Goal: Entertainment & Leisure: Consume media (video, audio)

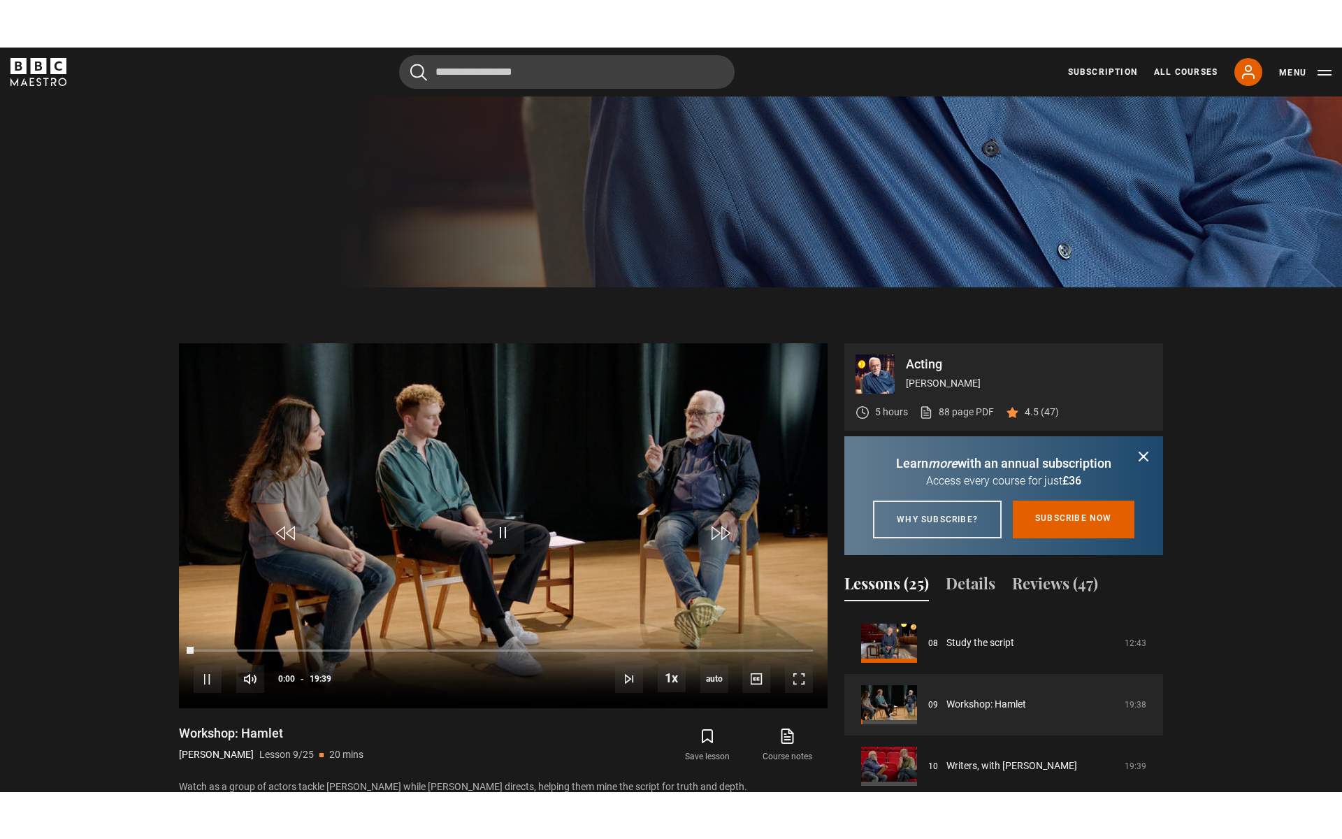
scroll to position [558, 0]
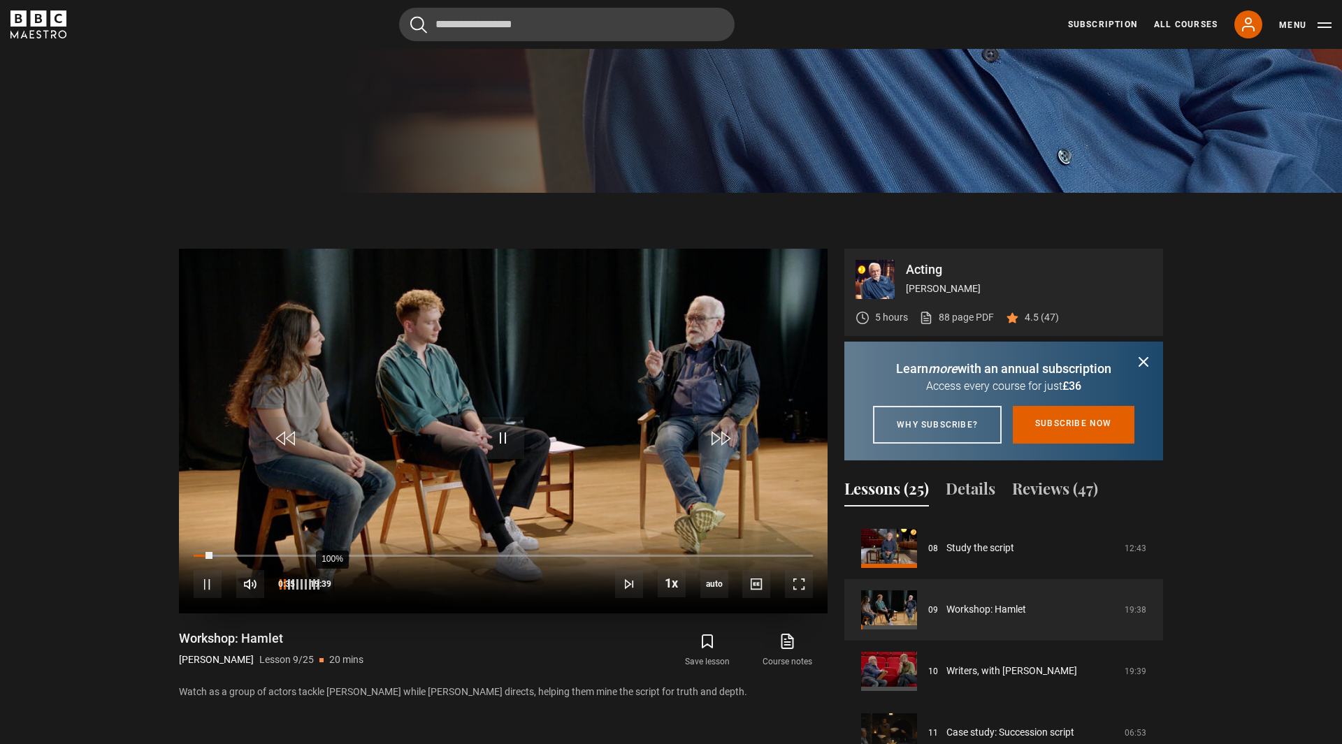
click at [319, 587] on div "100%" at bounding box center [298, 584] width 42 height 28
click at [333, 587] on div "100%" at bounding box center [333, 584] width 1 height 10
click at [798, 577] on span "Video Player" at bounding box center [799, 584] width 28 height 28
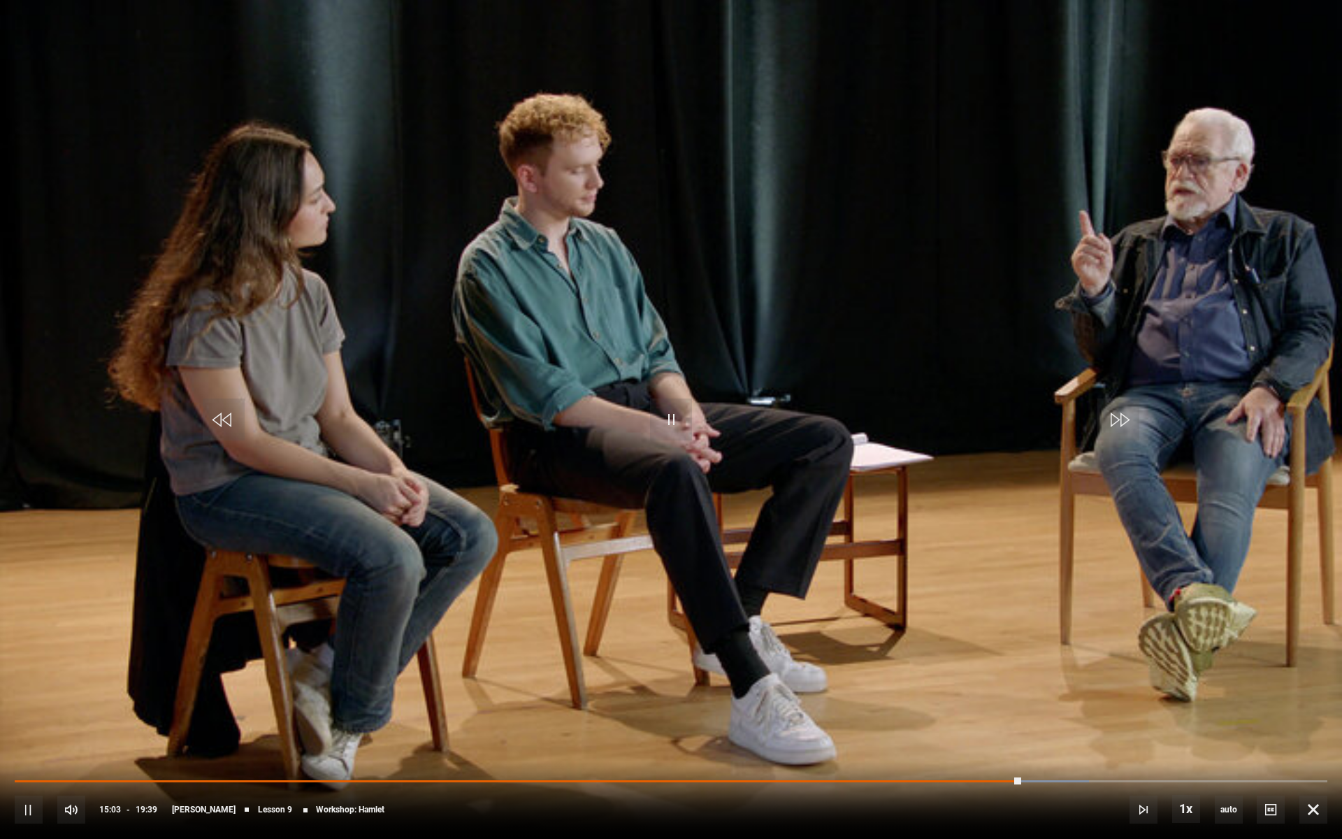
click at [1341, 744] on div "10s Skip Back 10 seconds Pause 10s Skip Forward 10 seconds Loaded : 81.85% 17:2…" at bounding box center [671, 800] width 1342 height 78
click at [660, 424] on span "Video Player" at bounding box center [671, 419] width 42 height 42
click at [660, 425] on span "Video Player" at bounding box center [671, 419] width 42 height 42
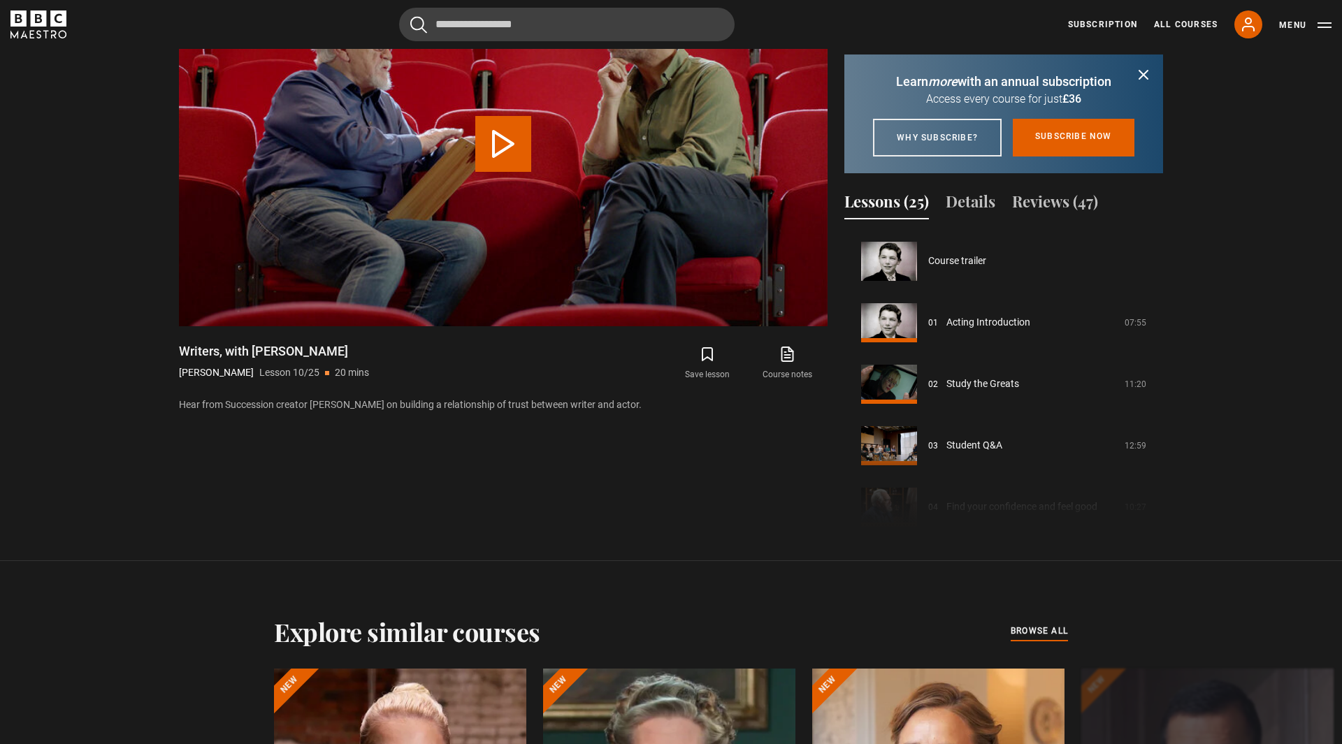
scroll to position [553, 0]
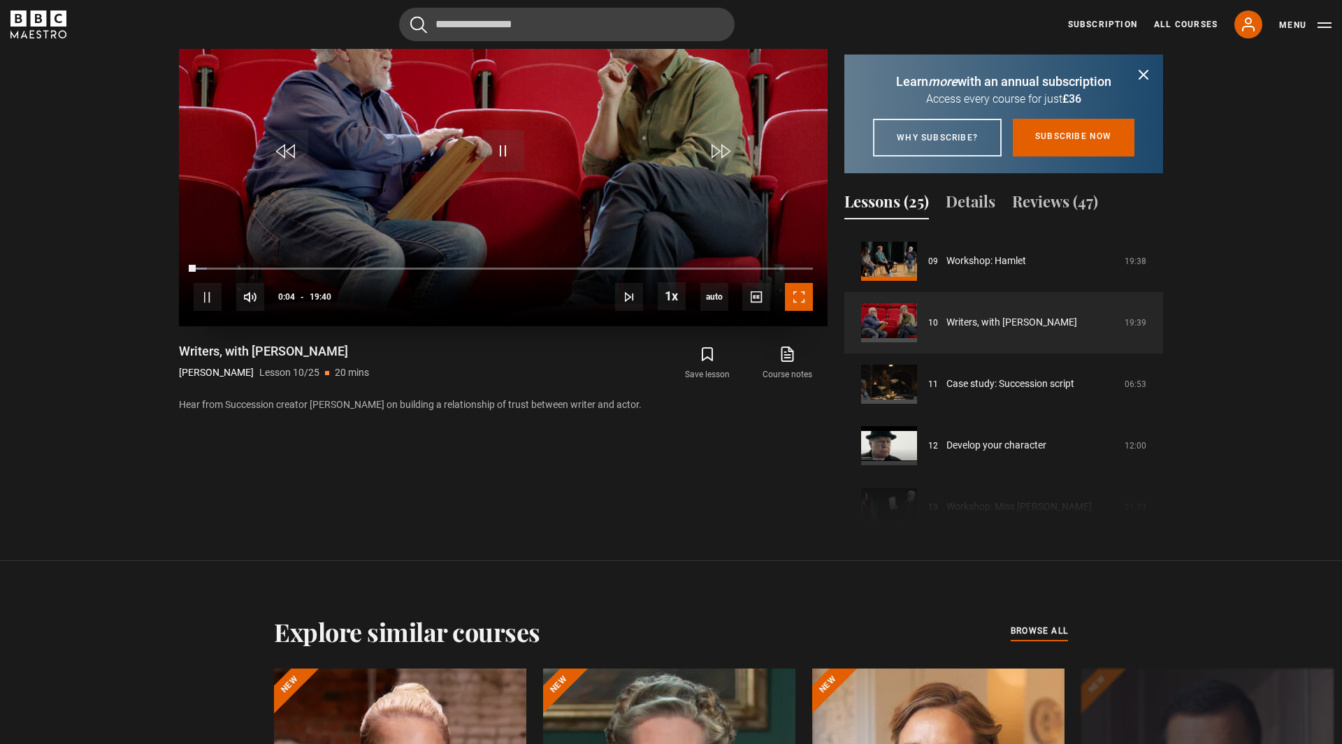
click at [798, 305] on span "Video Player" at bounding box center [799, 297] width 28 height 28
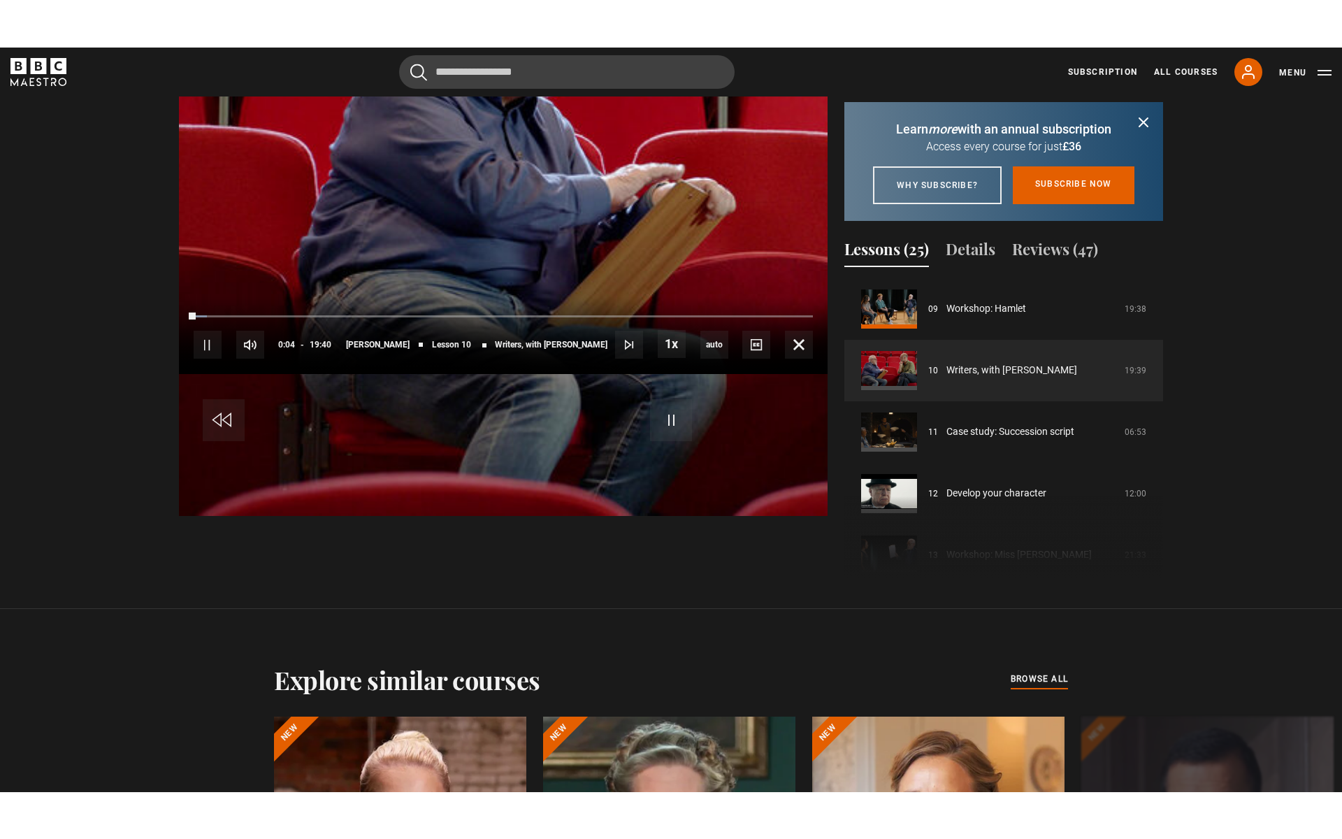
scroll to position [807, 0]
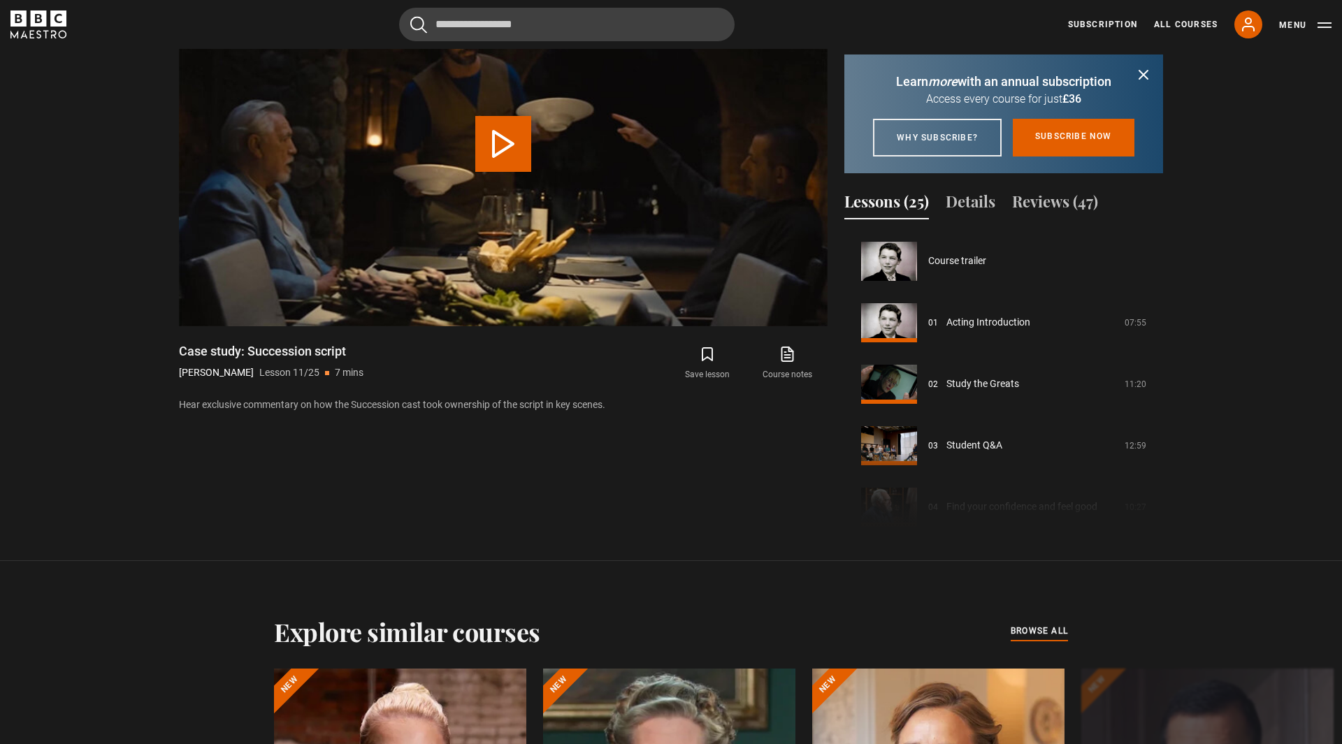
scroll to position [615, 0]
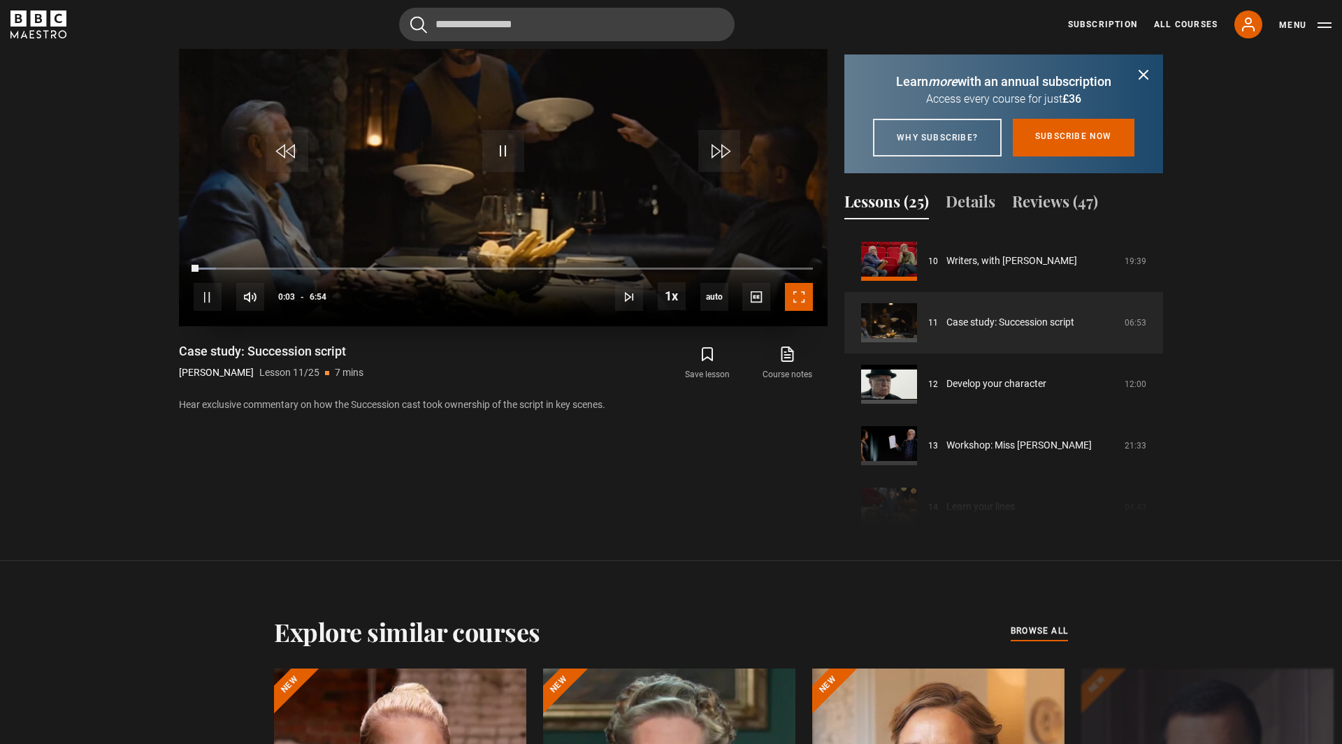
click at [797, 291] on span "Video Player" at bounding box center [799, 297] width 28 height 28
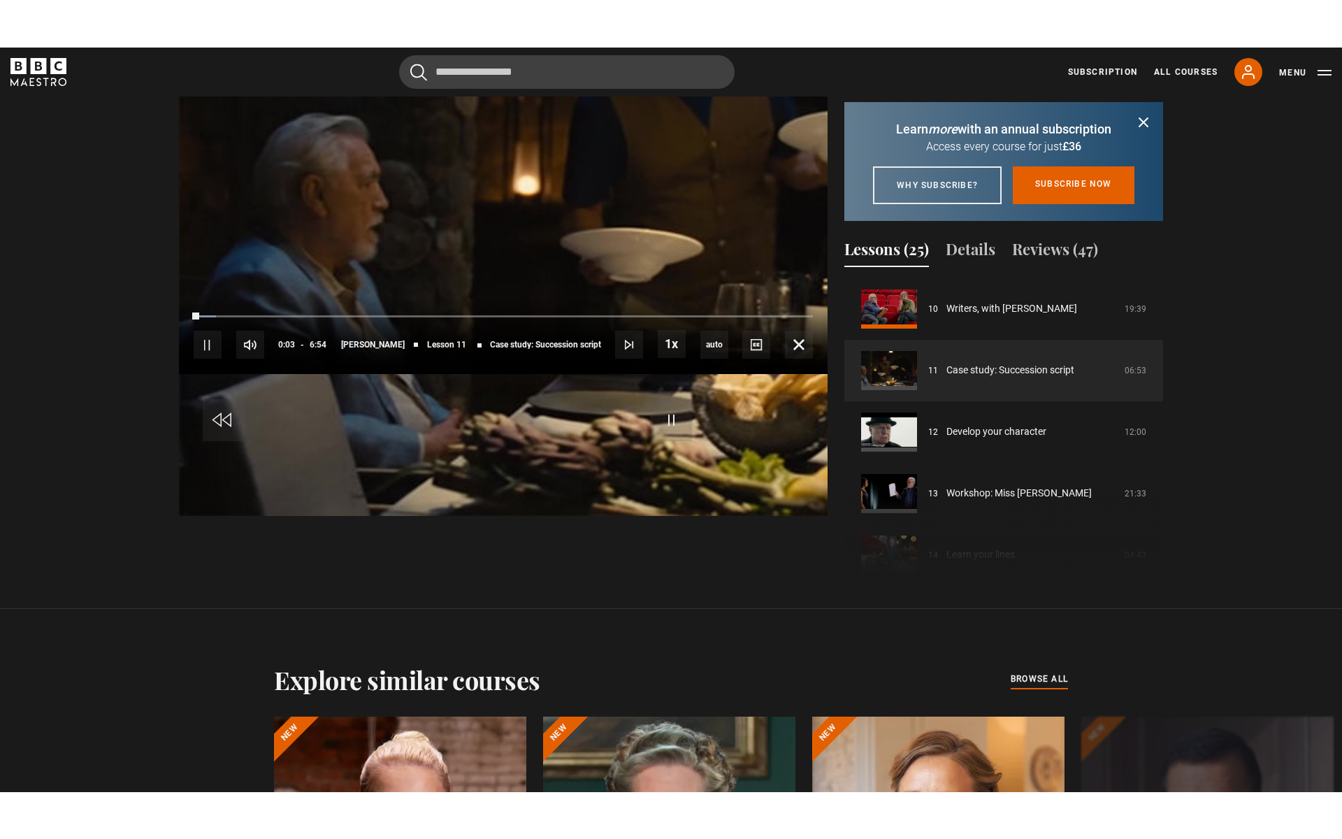
scroll to position [807, 0]
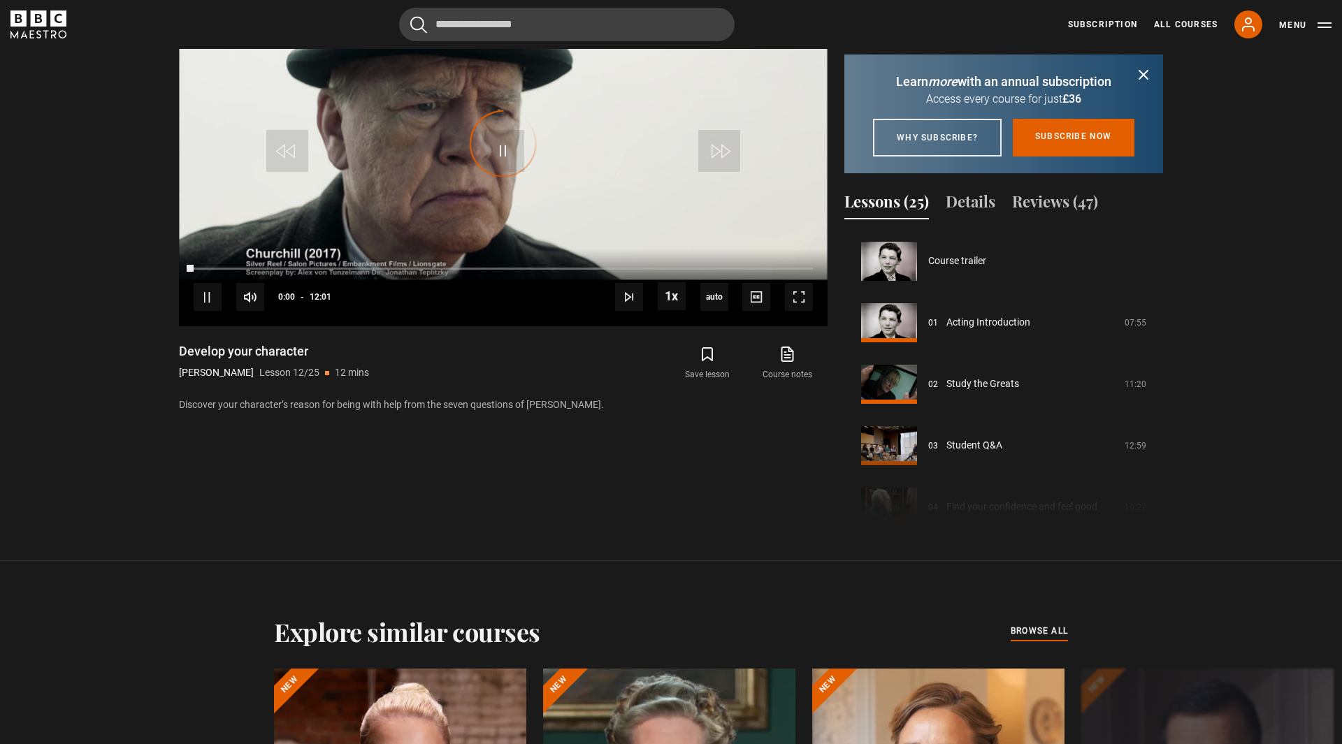
scroll to position [676, 0]
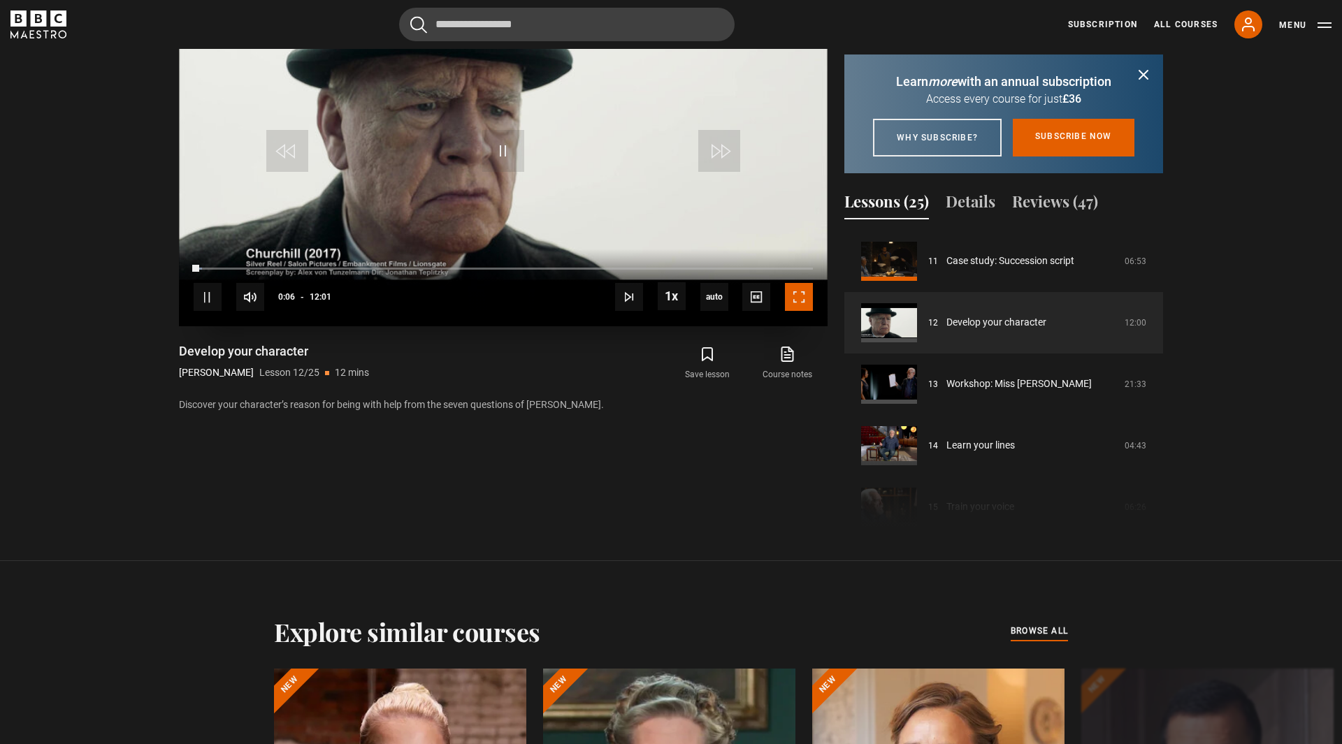
click at [807, 298] on span "Video Player" at bounding box center [799, 297] width 28 height 28
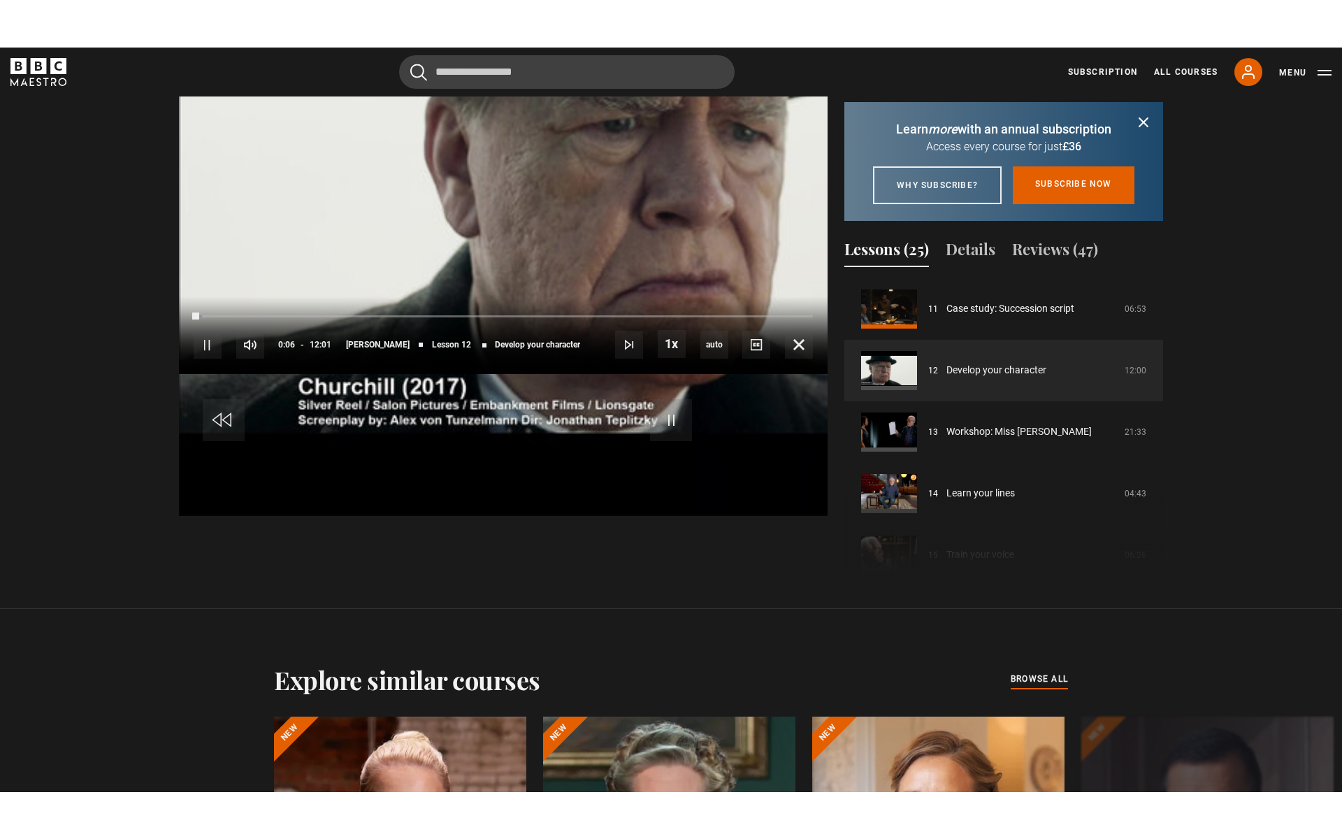
scroll to position [807, 0]
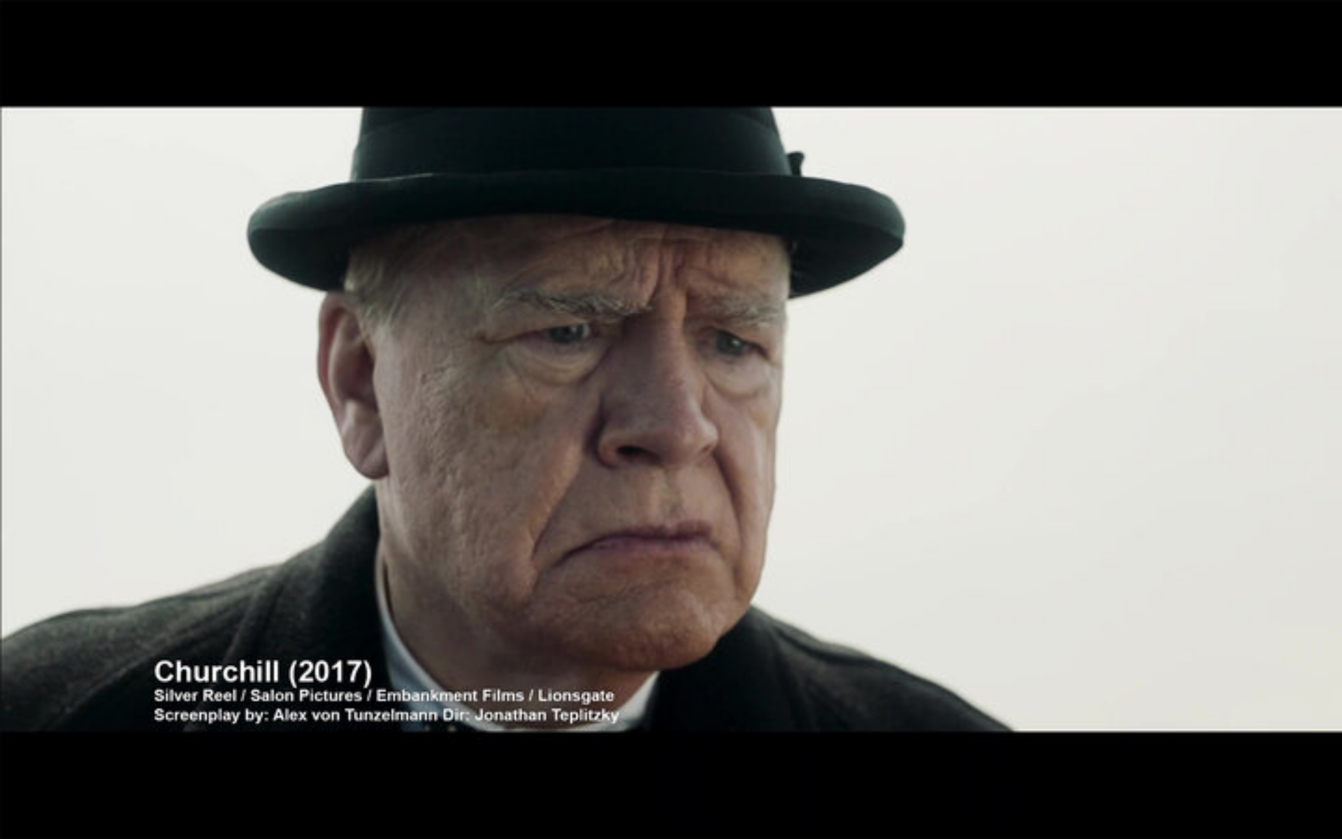
click at [807, 359] on video "Video Player" at bounding box center [671, 419] width 1342 height 839
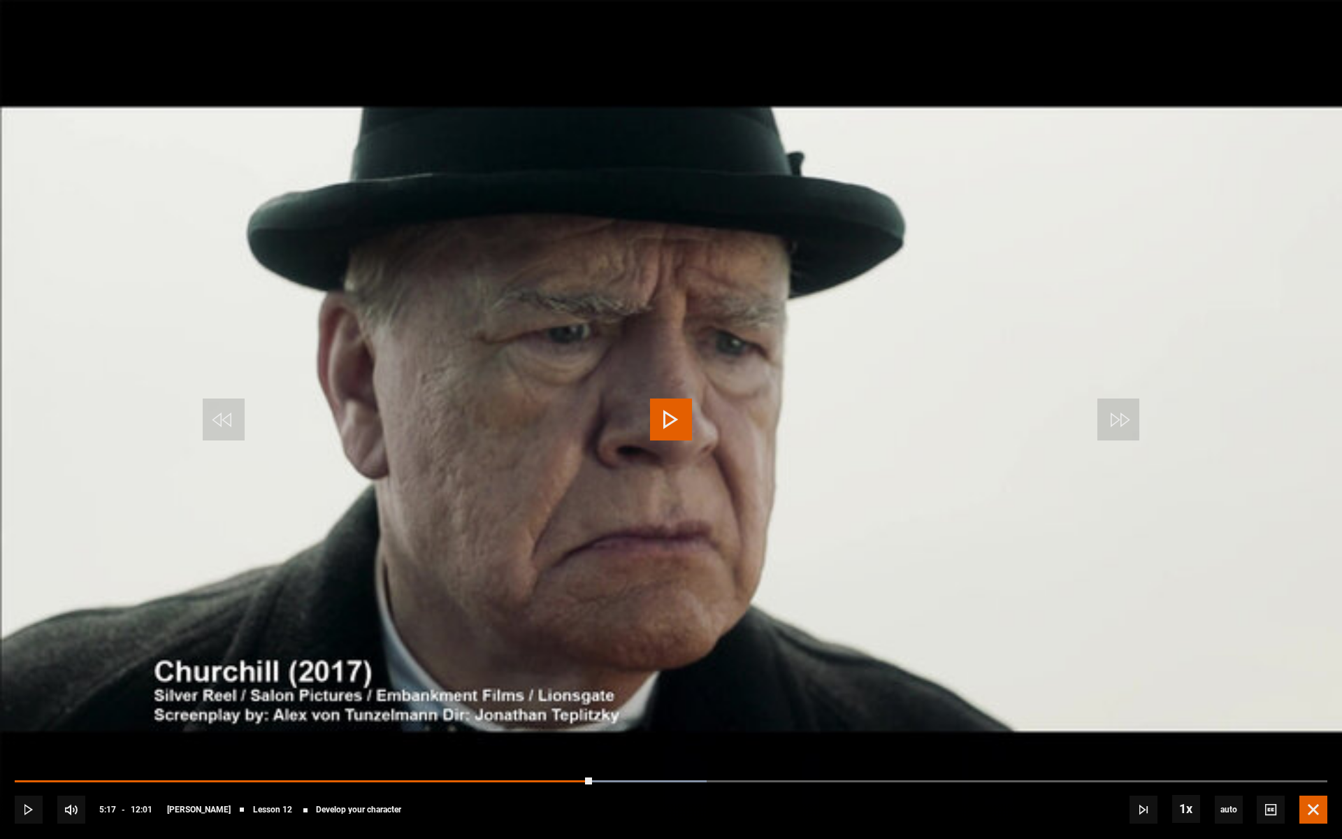
click at [1321, 744] on span "Video Player" at bounding box center [1313, 809] width 28 height 28
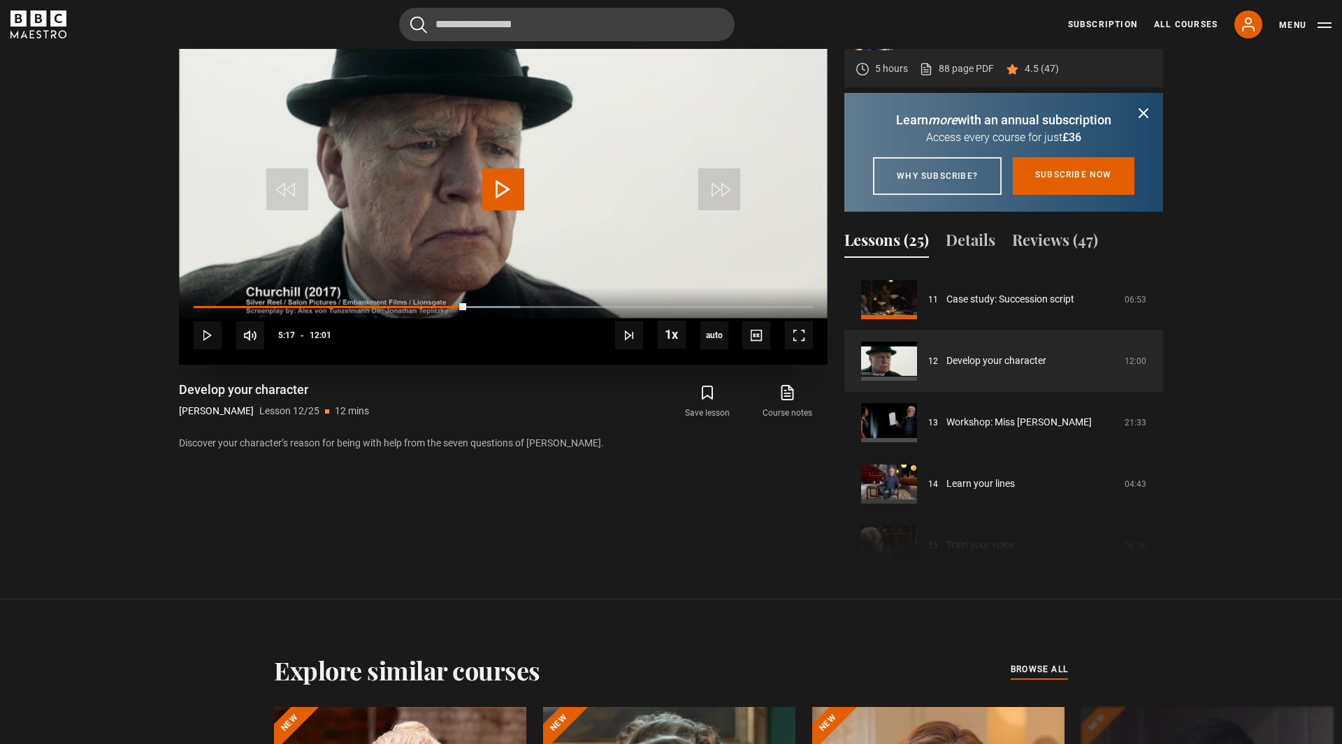
click at [528, 174] on video "Video Player" at bounding box center [503, 182] width 649 height 365
click at [800, 341] on span "Video Player" at bounding box center [799, 335] width 28 height 28
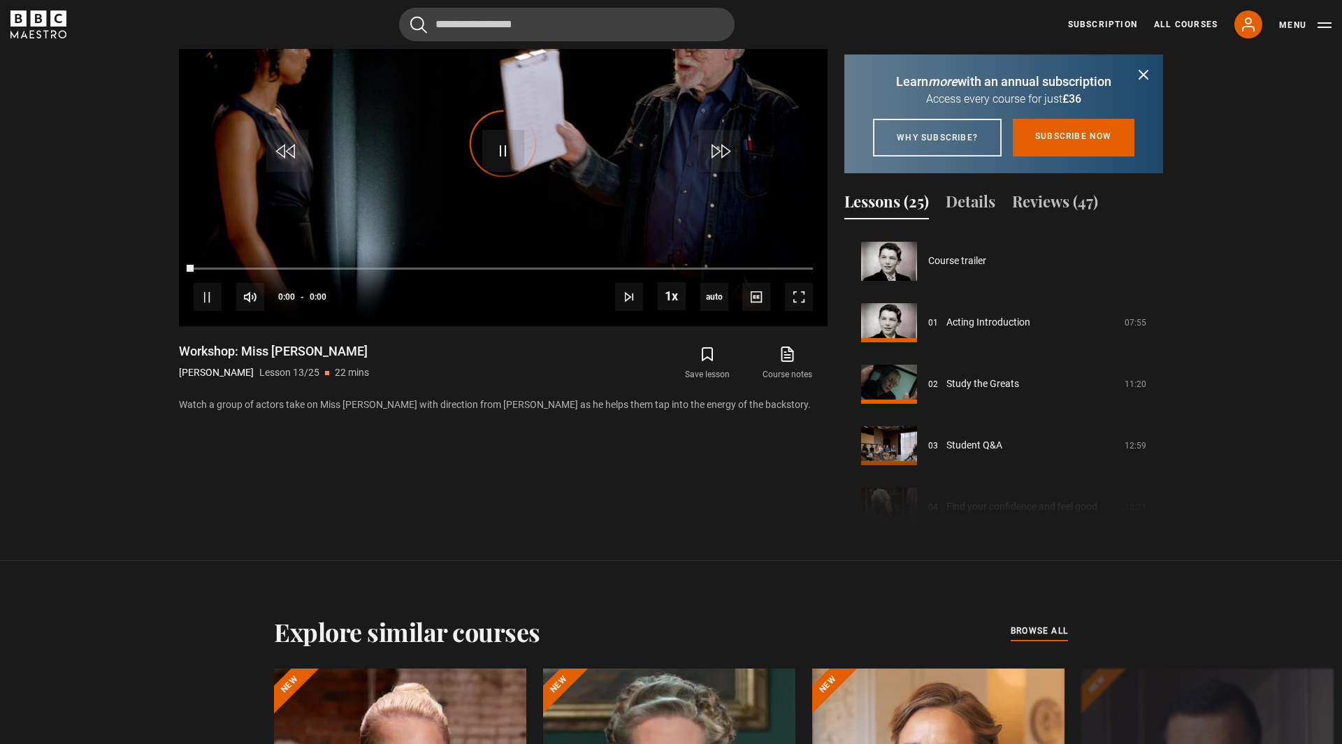
scroll to position [738, 0]
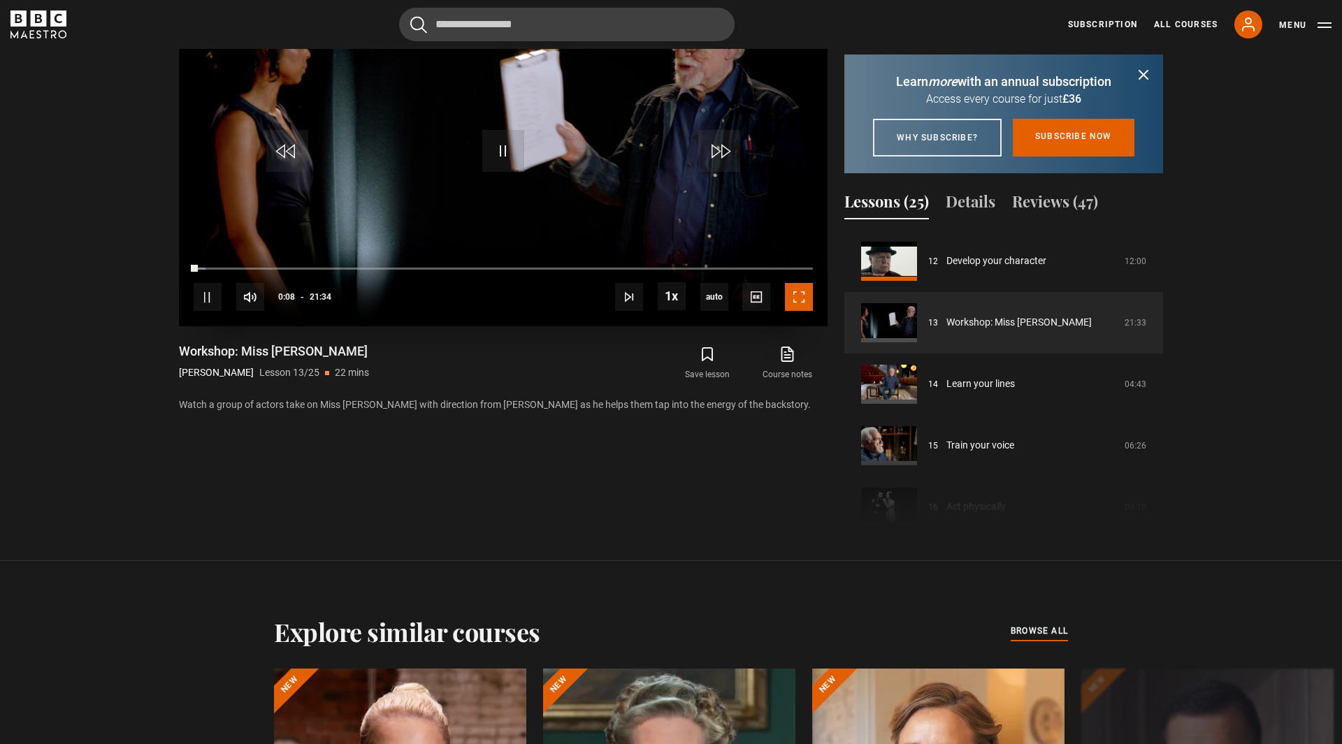
click at [805, 303] on span "Video Player" at bounding box center [799, 297] width 28 height 28
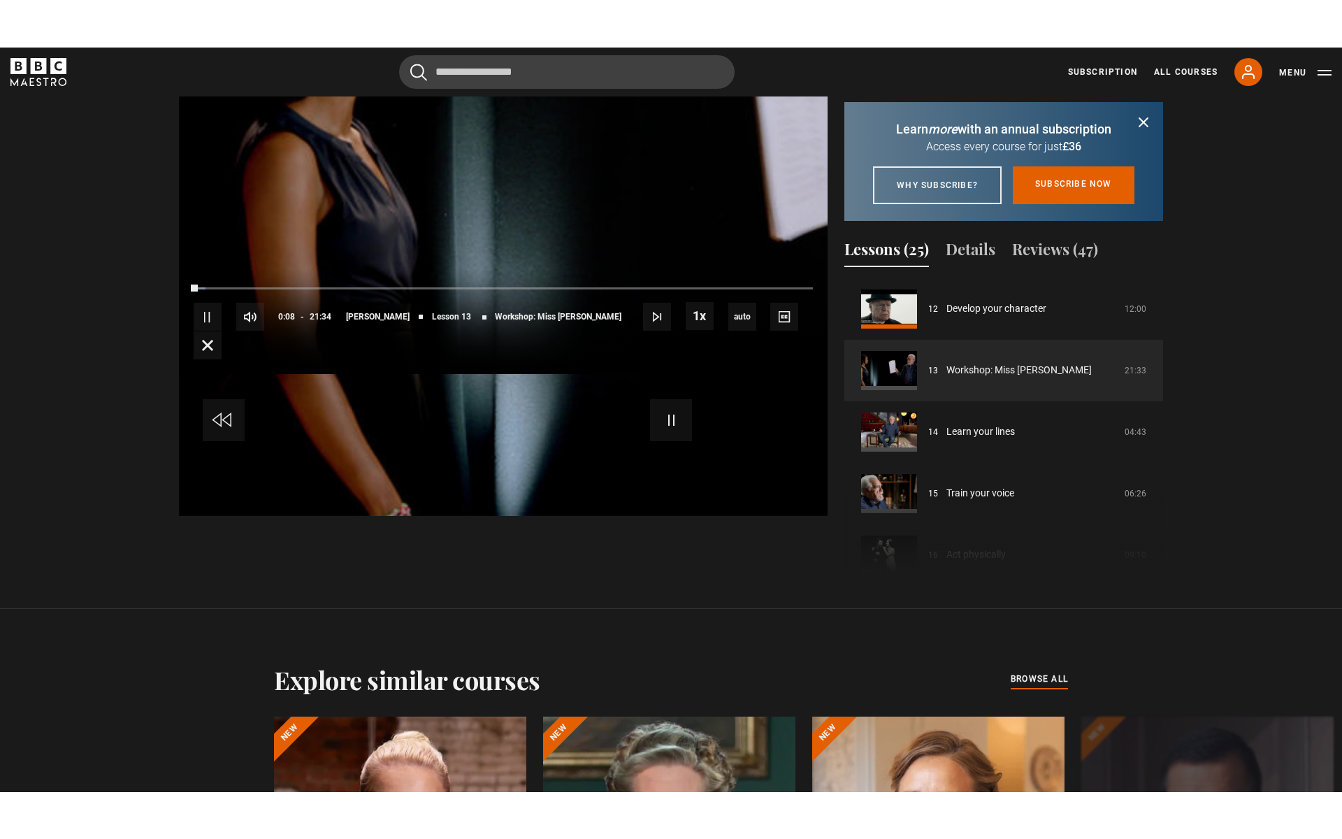
scroll to position [807, 0]
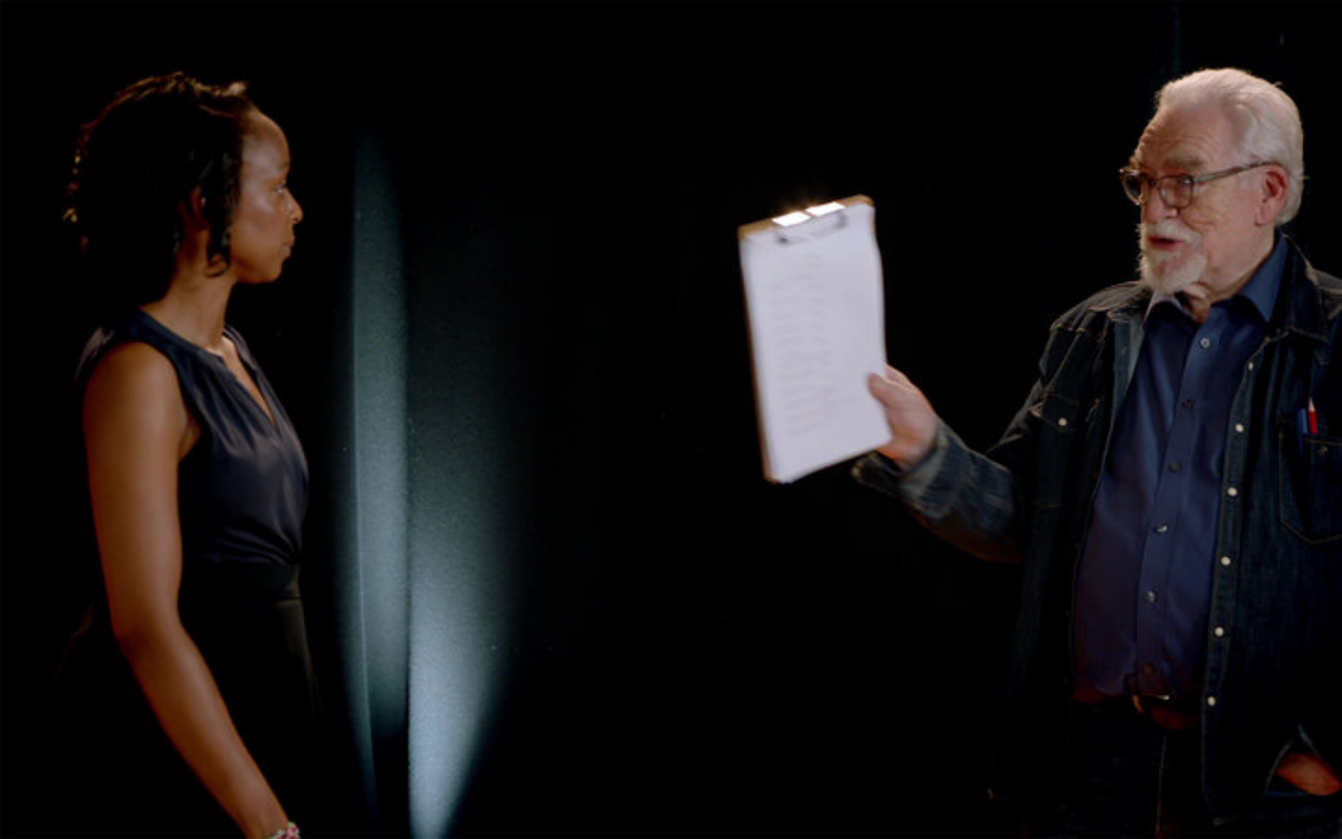
click at [802, 364] on video "Video Player" at bounding box center [671, 419] width 1342 height 839
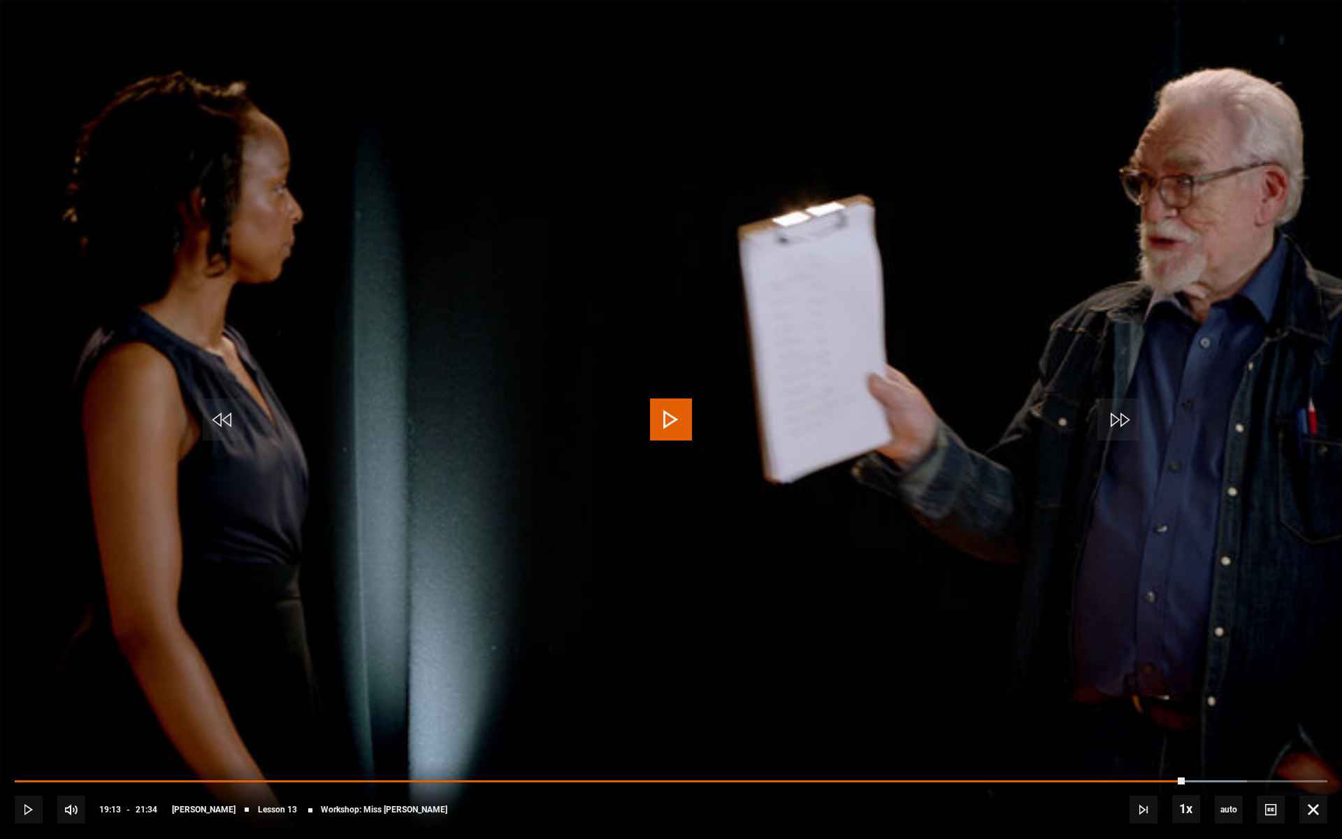
click at [839, 358] on video "Video Player" at bounding box center [671, 419] width 1342 height 839
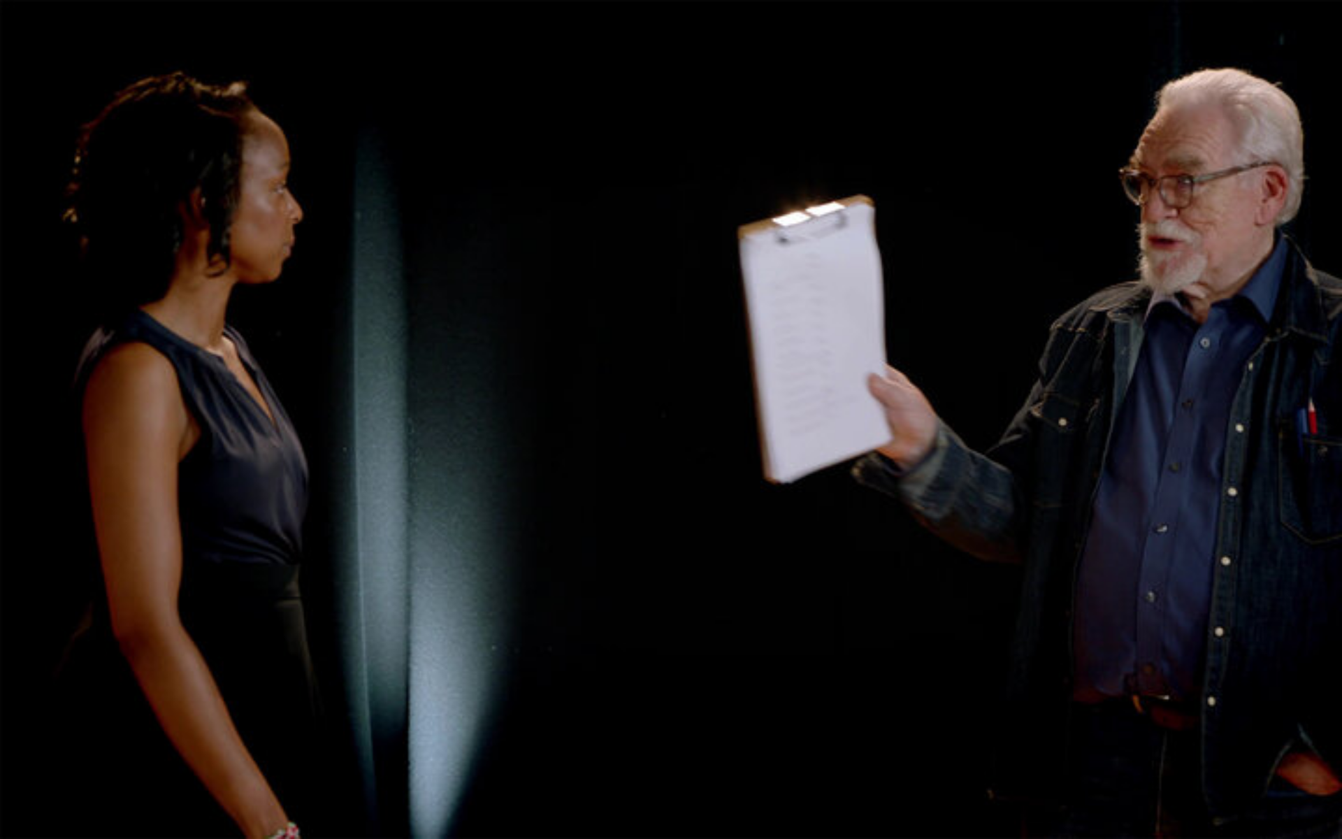
click at [839, 358] on video "Video Player" at bounding box center [671, 419] width 1342 height 839
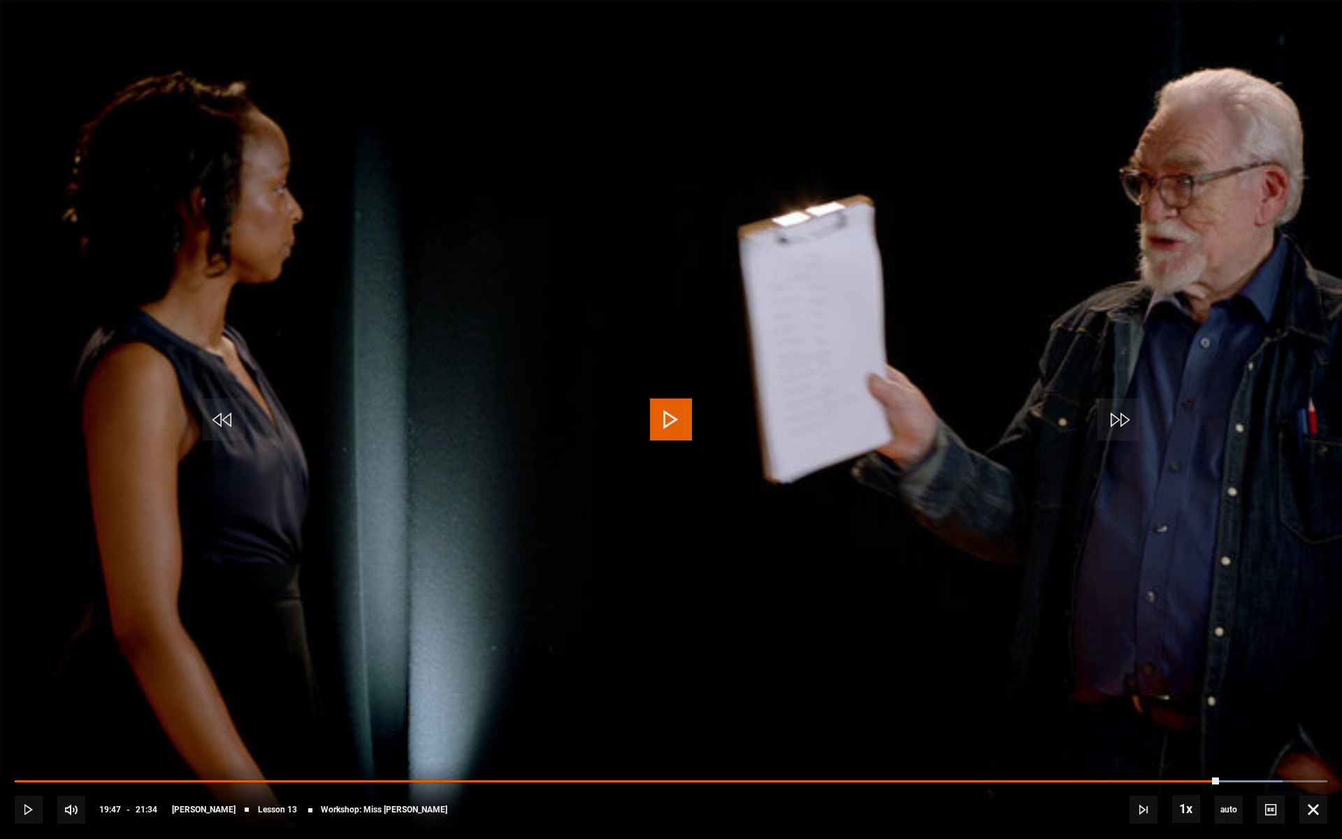
click at [839, 358] on video "Video Player" at bounding box center [671, 419] width 1342 height 839
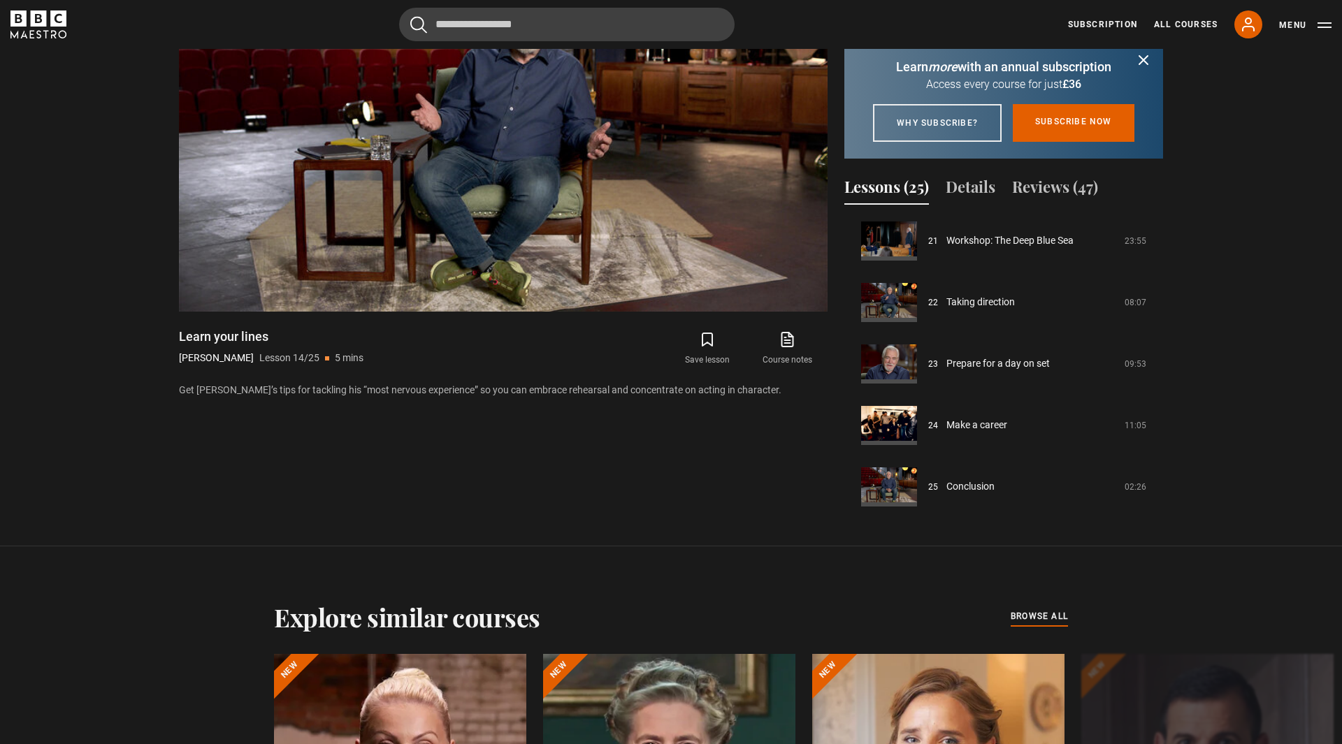
scroll to position [864, 0]
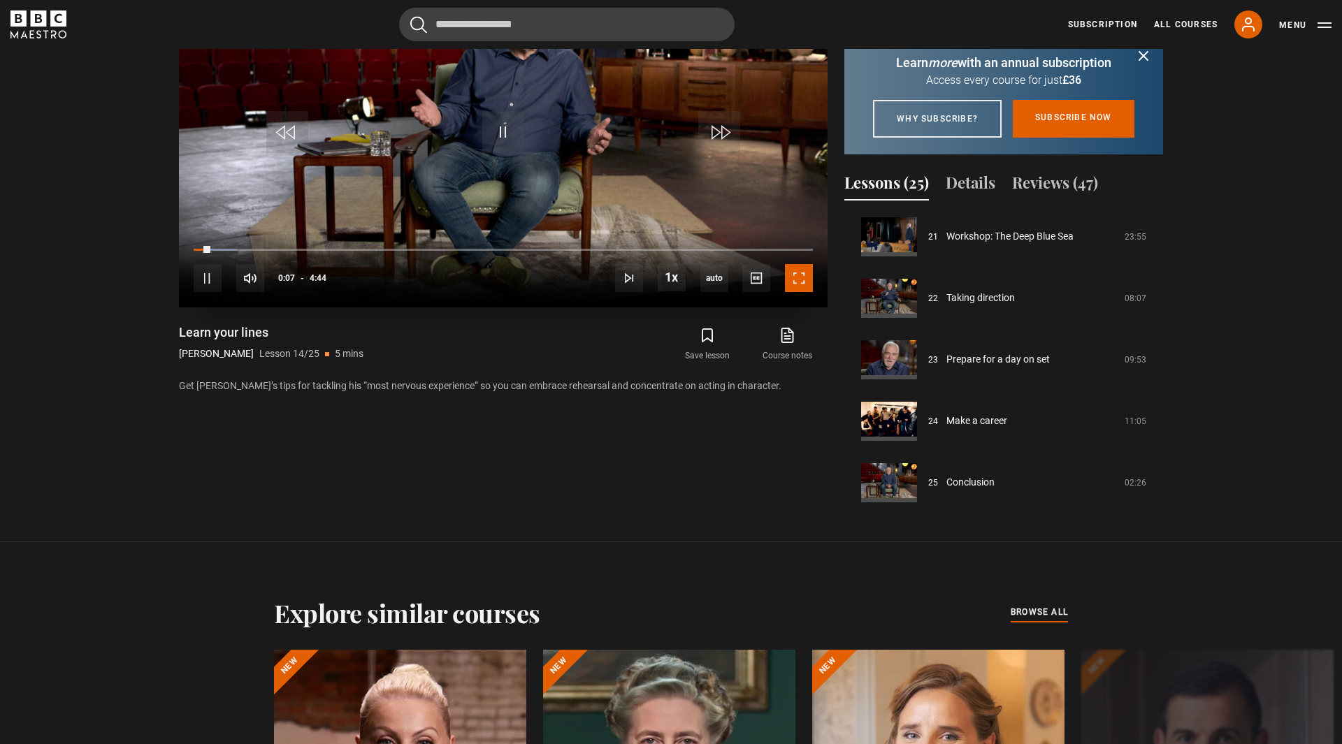
click at [807, 287] on span "Video Player" at bounding box center [799, 278] width 28 height 28
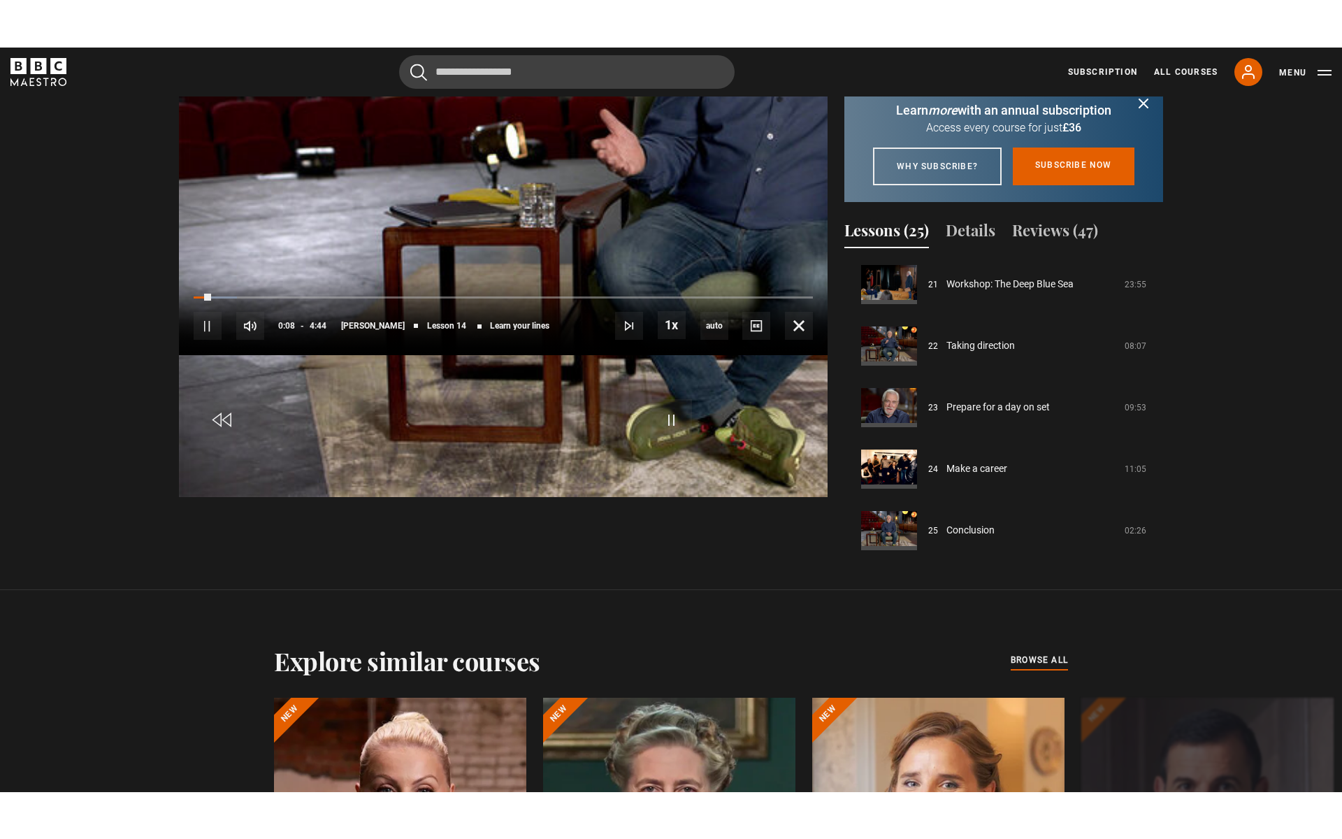
scroll to position [807, 0]
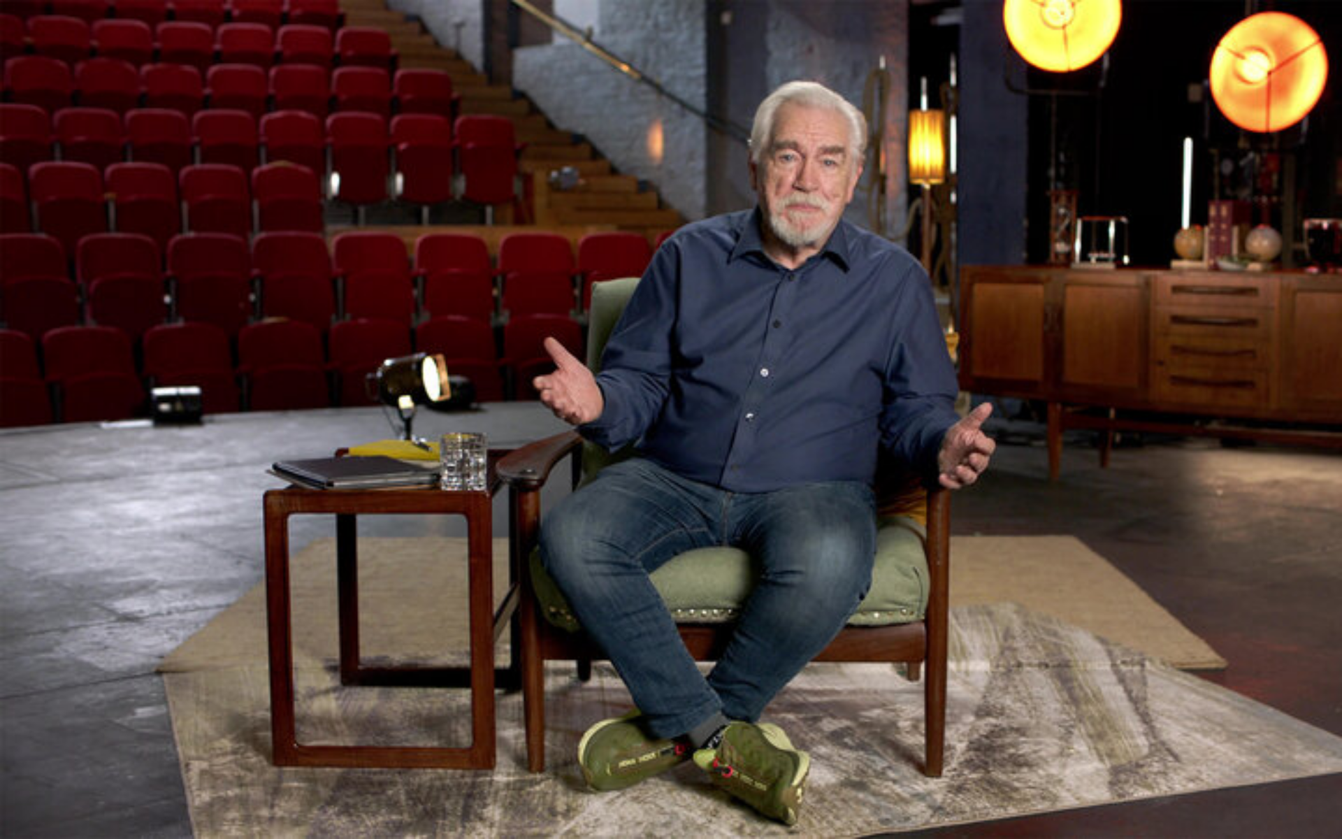
click at [791, 326] on video "Video Player" at bounding box center [671, 419] width 1342 height 839
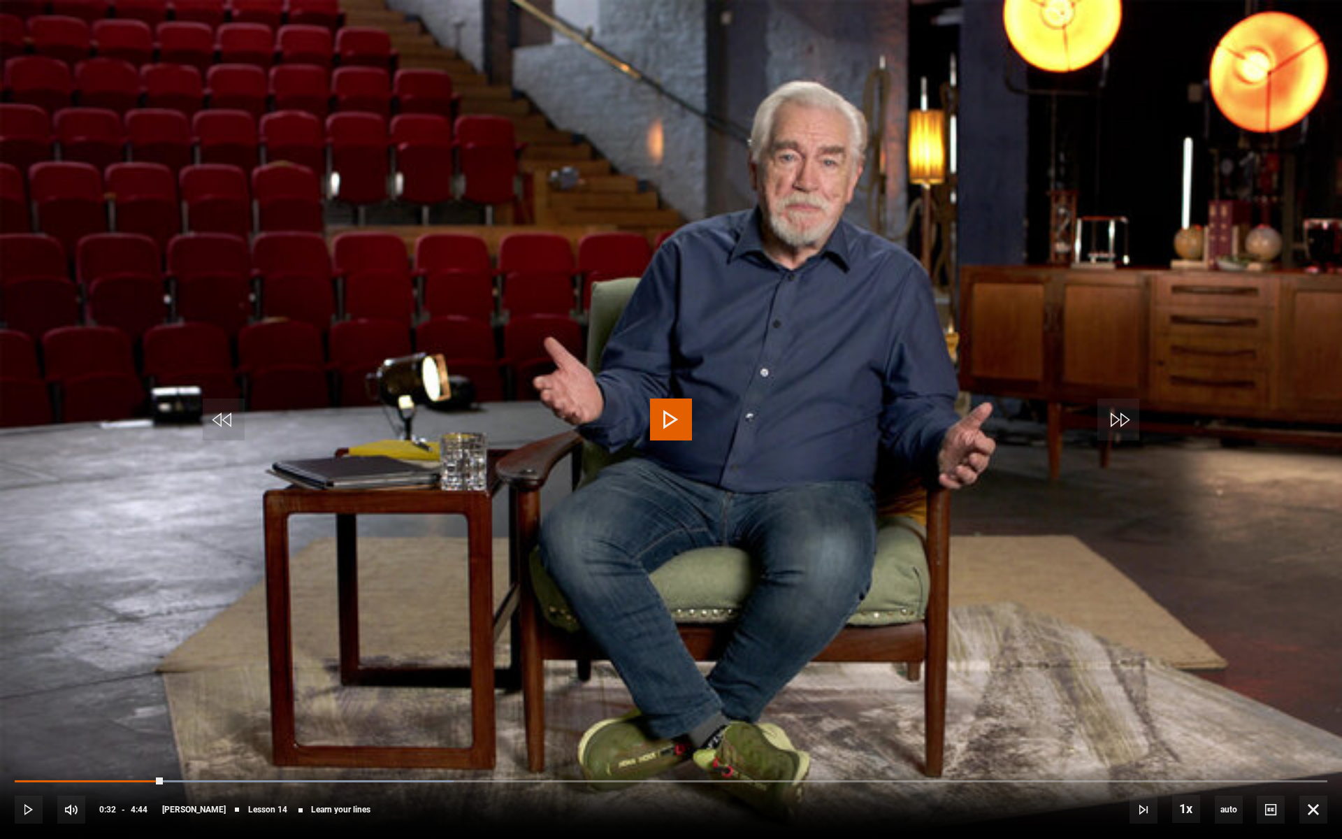
click at [791, 326] on video "Video Player" at bounding box center [671, 419] width 1342 height 839
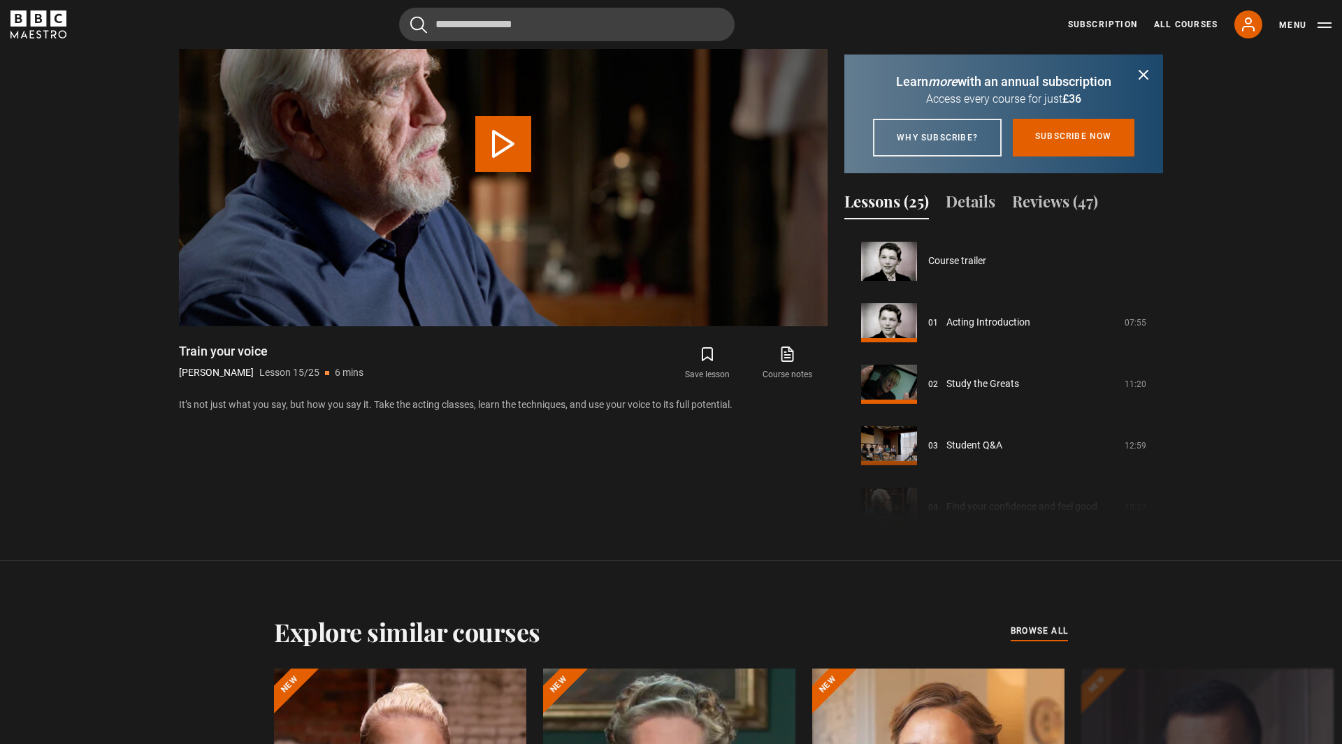
scroll to position [861, 0]
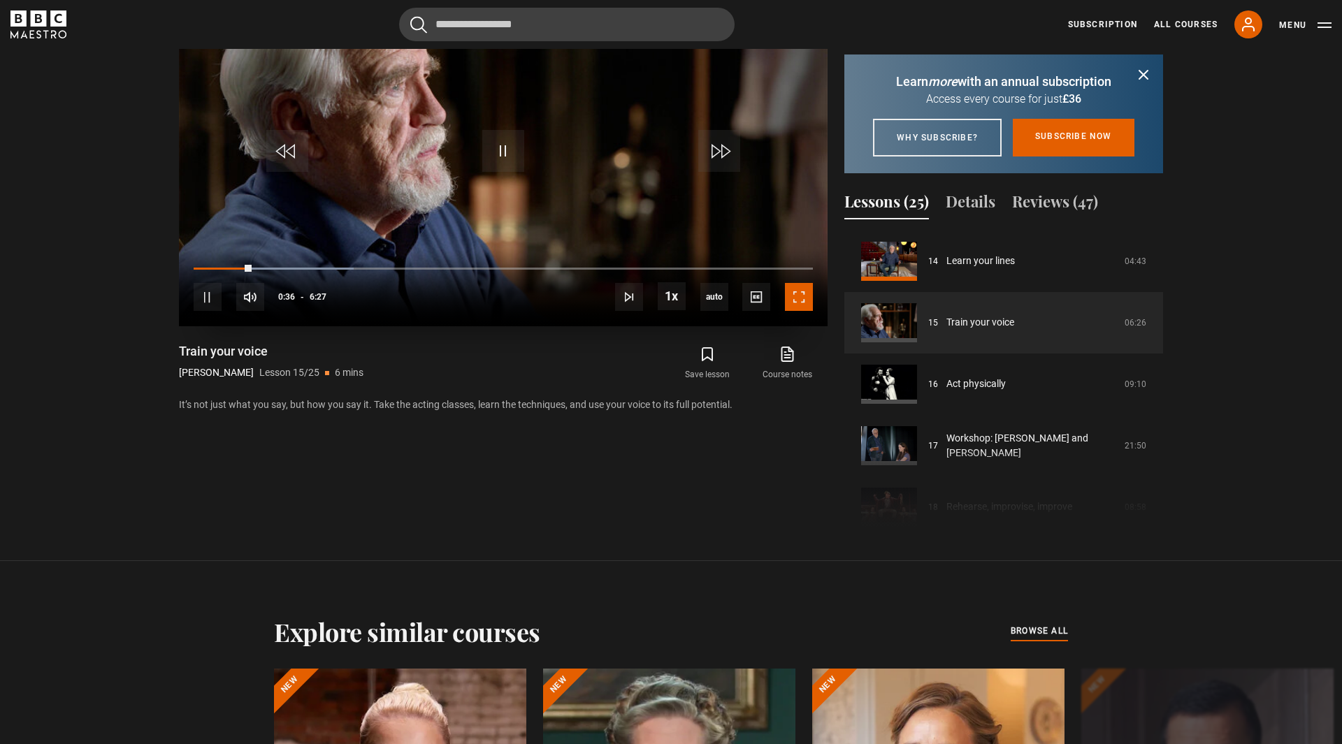
click at [810, 287] on span "Video Player" at bounding box center [799, 297] width 28 height 28
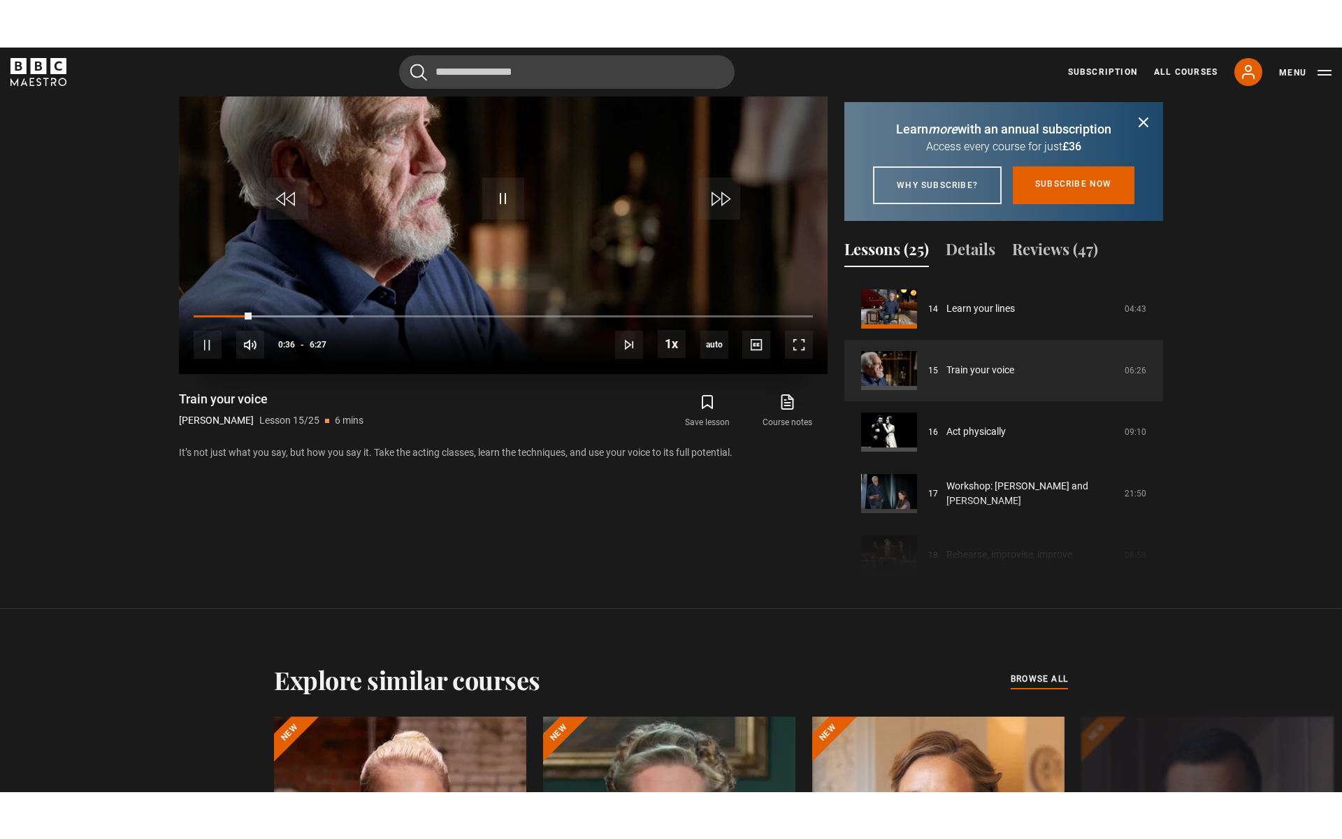
scroll to position [807, 0]
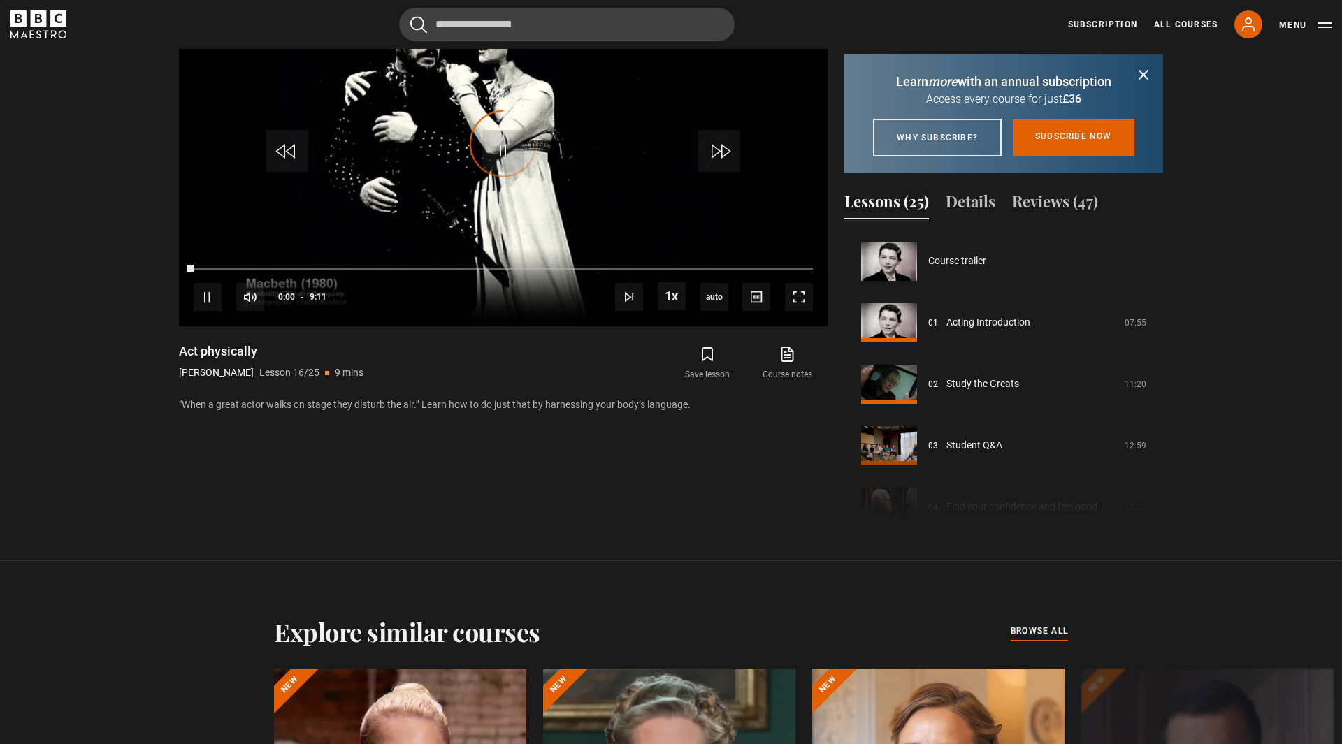
scroll to position [922, 0]
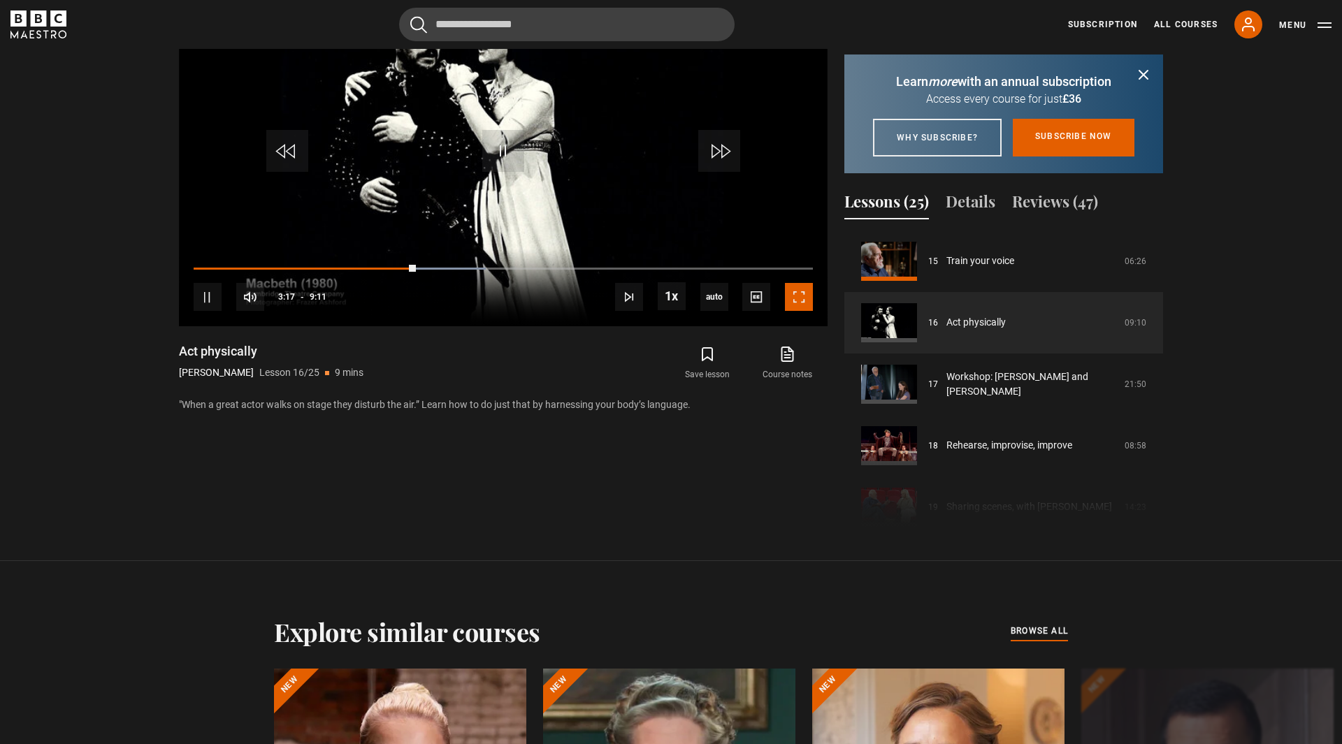
click at [809, 287] on span "Video Player" at bounding box center [799, 297] width 28 height 28
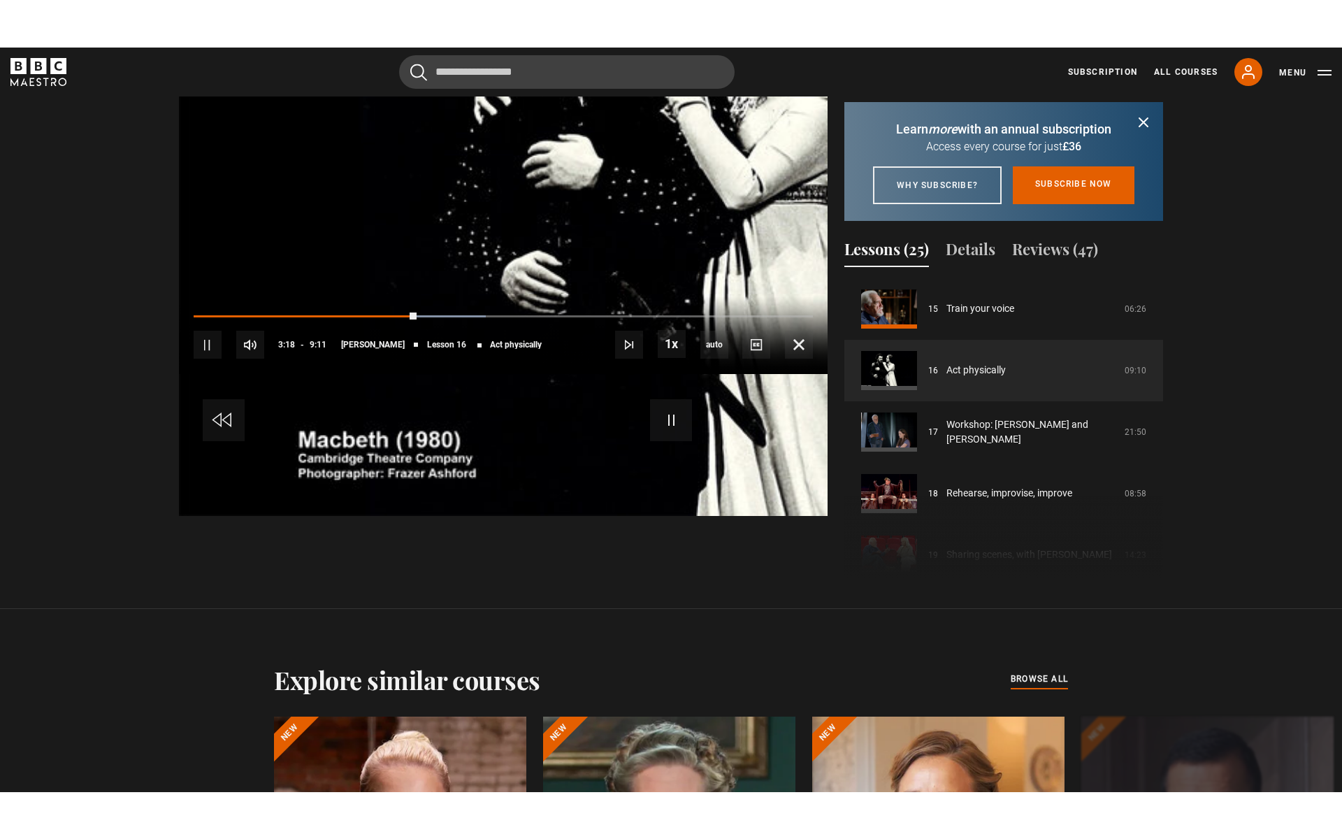
scroll to position [807, 0]
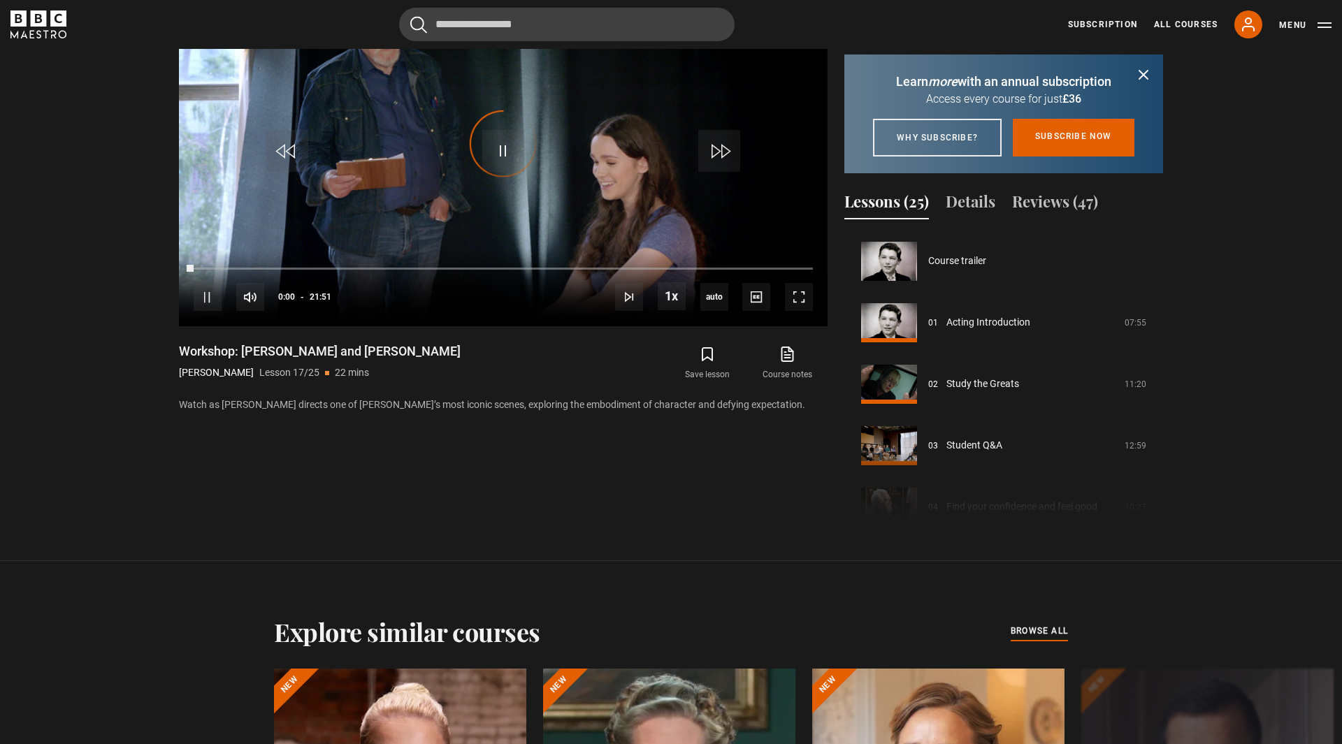
scroll to position [984, 0]
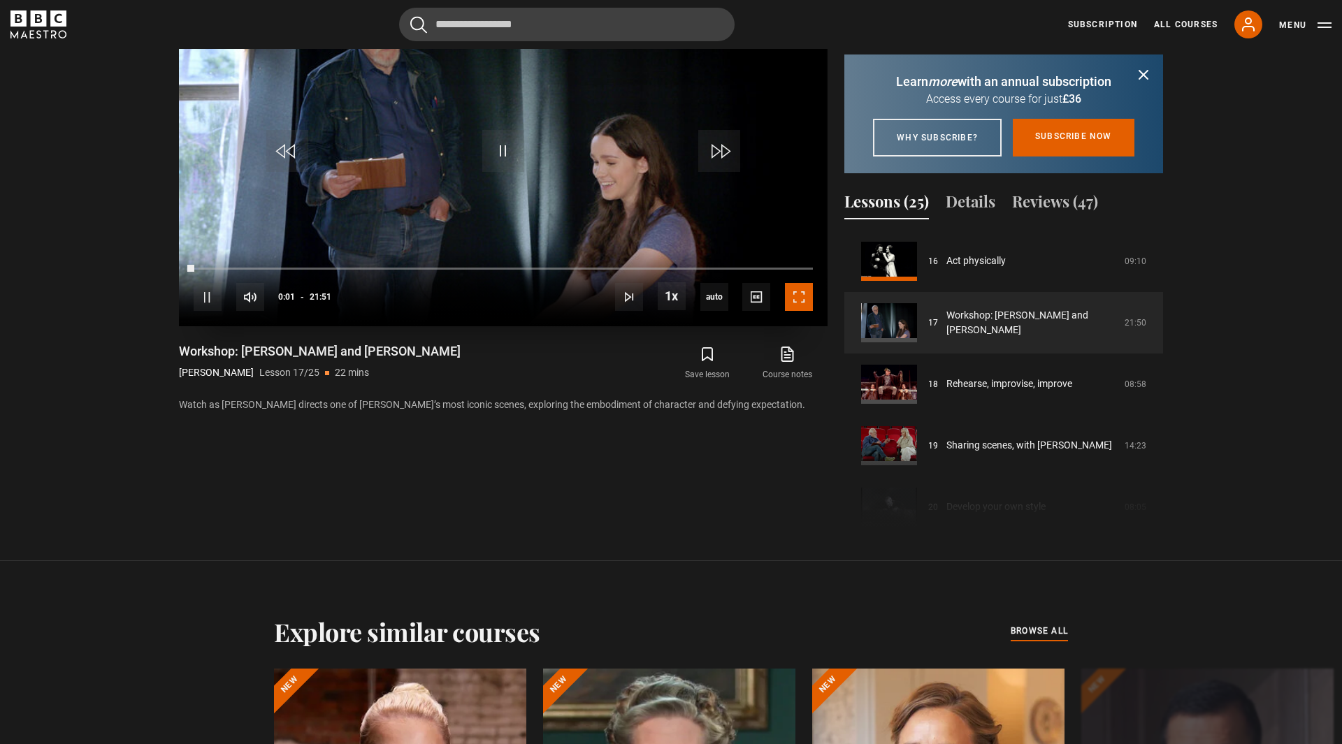
click at [806, 298] on span "Video Player" at bounding box center [799, 297] width 28 height 28
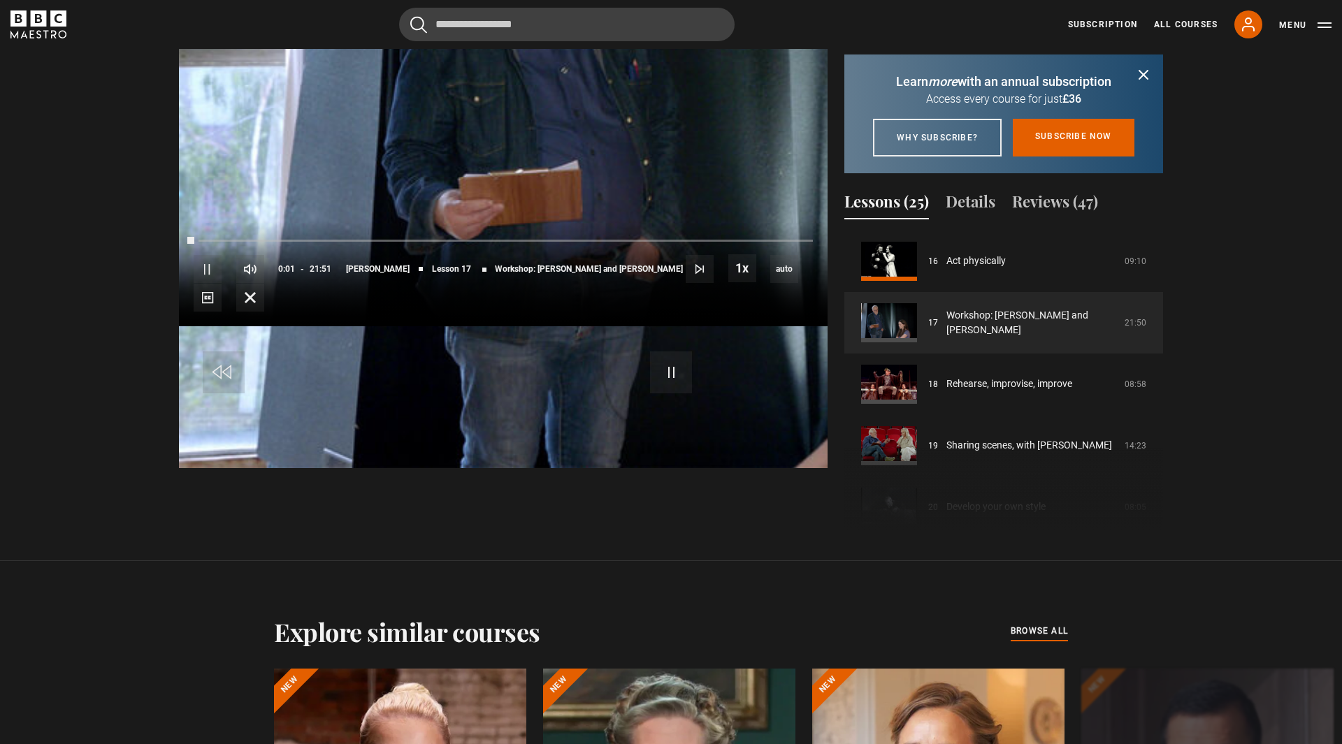
scroll to position [807, 0]
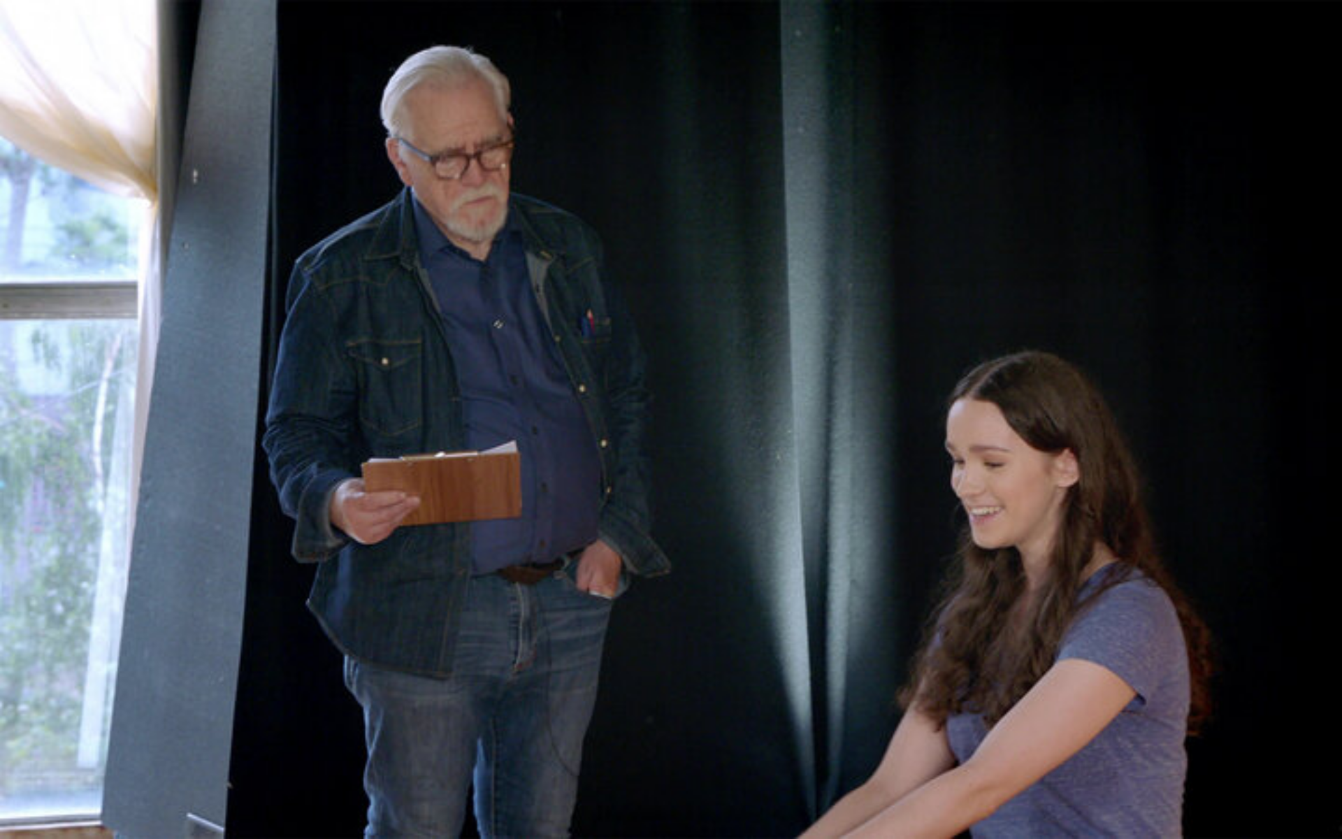
click at [806, 360] on video "Video Player" at bounding box center [671, 419] width 1342 height 839
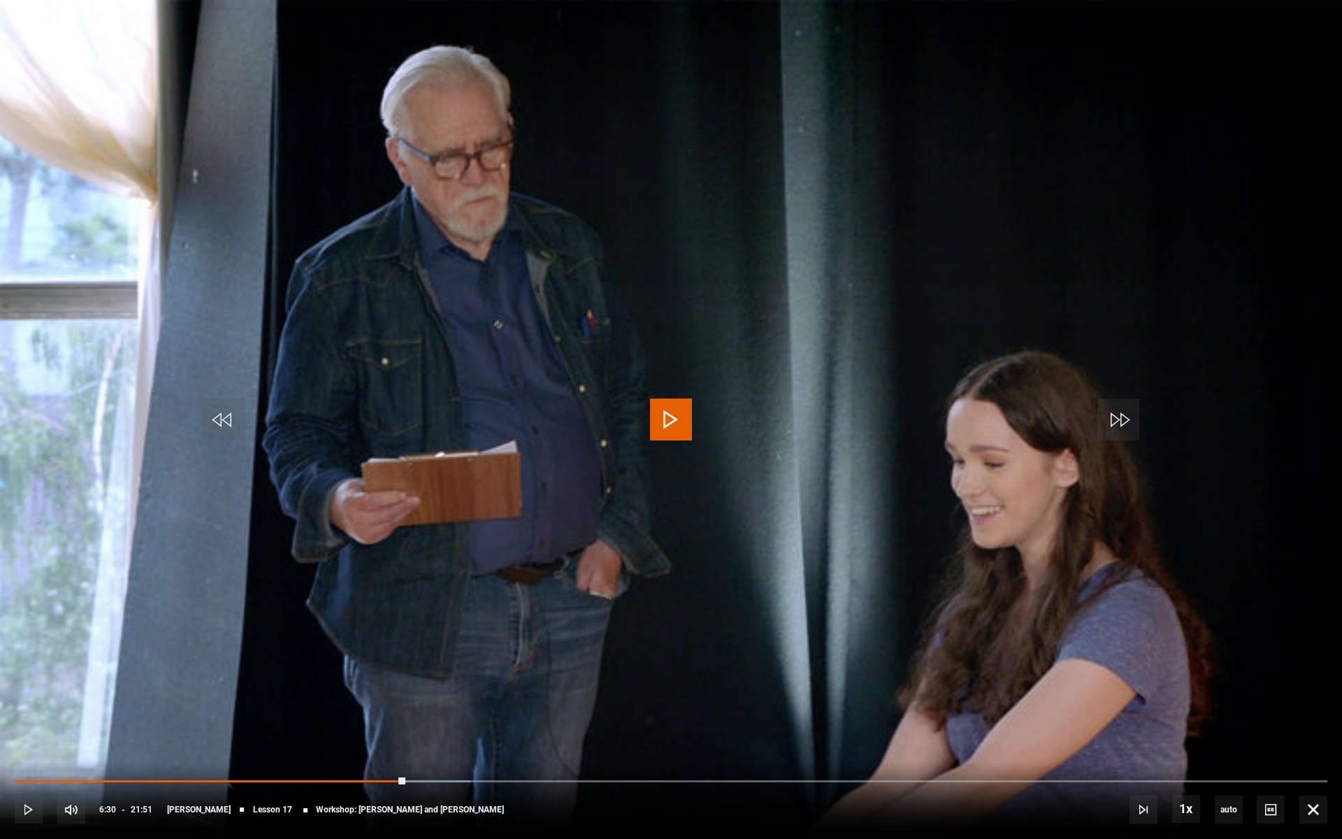
click at [806, 360] on video "Video Player" at bounding box center [671, 419] width 1342 height 839
click at [646, 414] on video "Video Player" at bounding box center [671, 419] width 1342 height 839
click at [652, 418] on span "Video Player" at bounding box center [671, 419] width 42 height 42
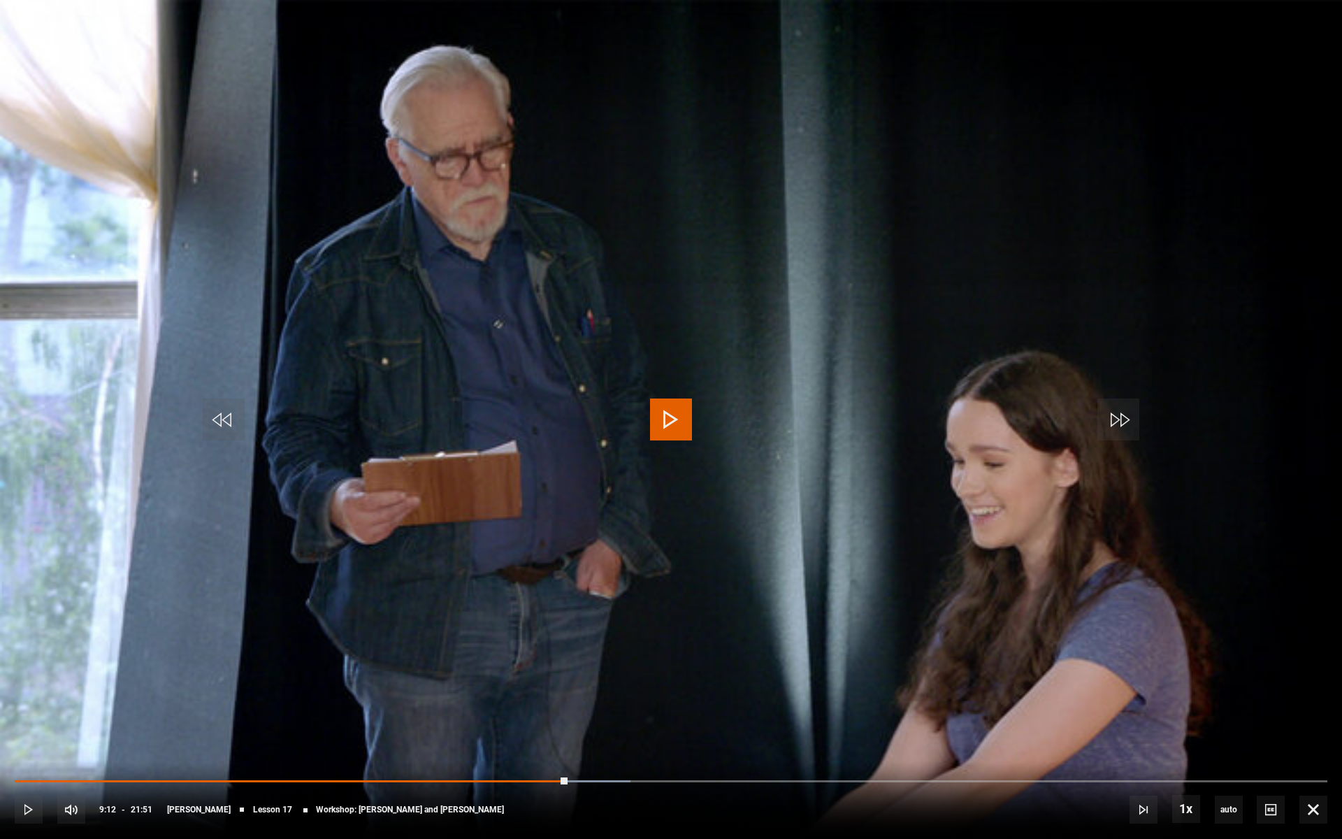
drag, startPoint x: 491, startPoint y: 274, endPoint x: 512, endPoint y: 256, distance: 26.8
click at [488, 273] on video "Video Player" at bounding box center [671, 419] width 1342 height 839
click at [495, 266] on video "Video Player" at bounding box center [671, 419] width 1342 height 839
click at [1310, 744] on span "Video Player" at bounding box center [1313, 809] width 28 height 28
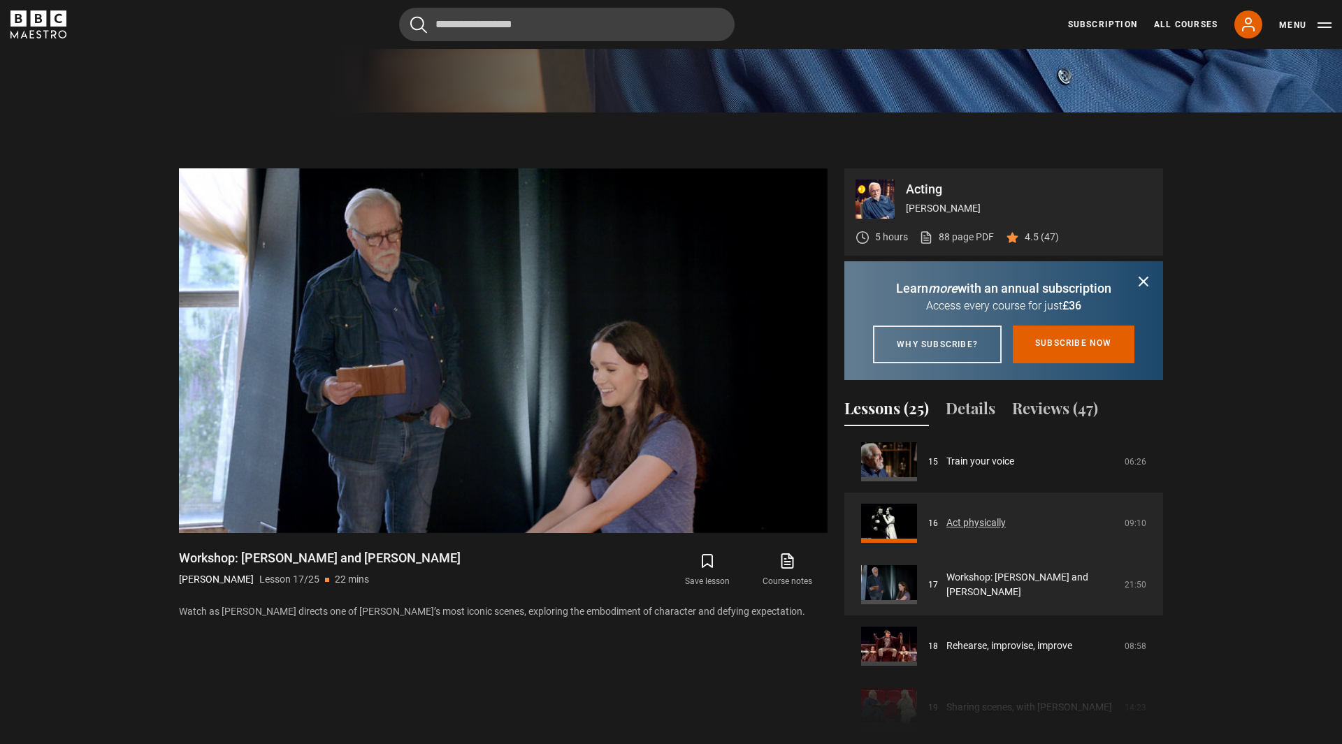
scroll to position [927, 0]
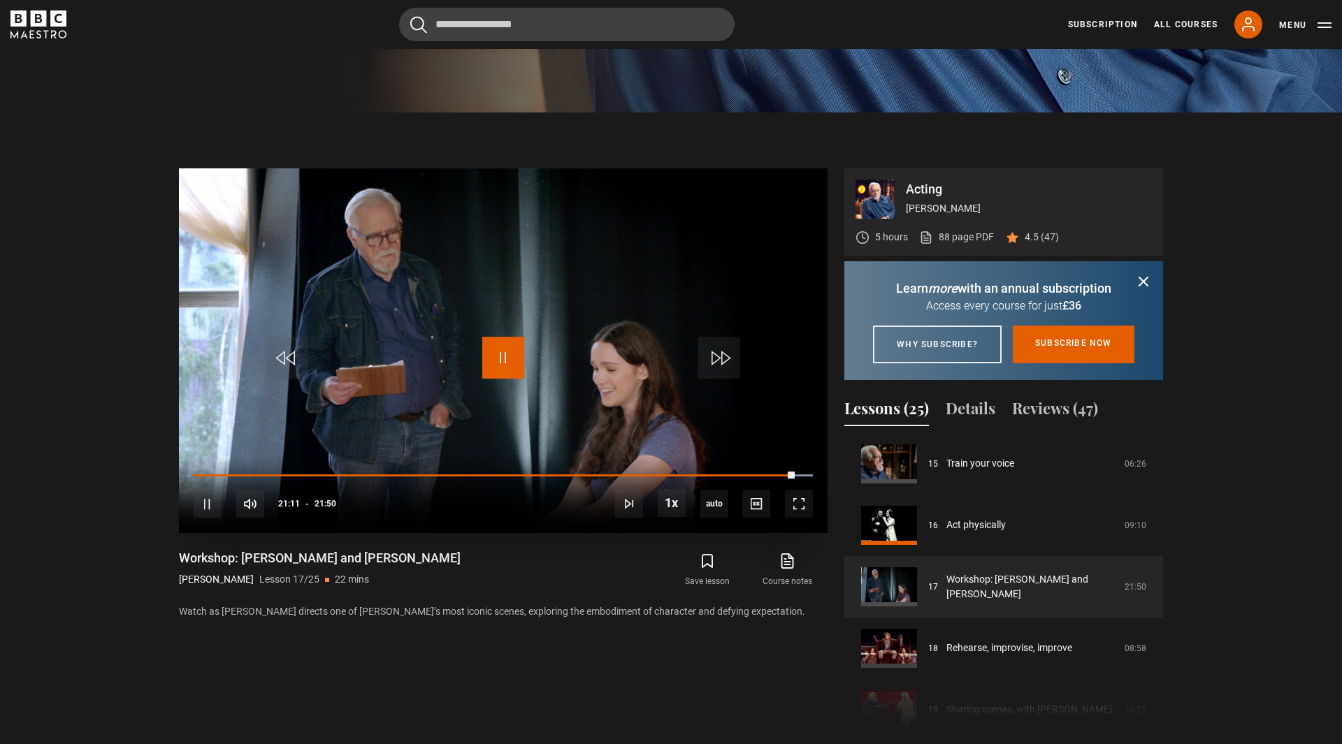
click at [517, 357] on span "Video Player" at bounding box center [503, 358] width 42 height 42
